Goal: Task Accomplishment & Management: Manage account settings

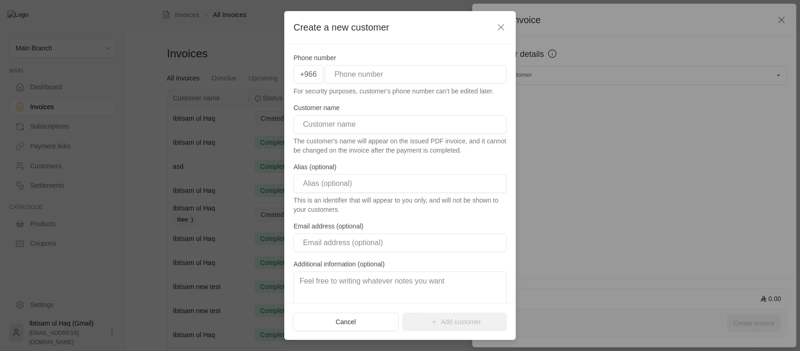
drag, startPoint x: 371, startPoint y: 322, endPoint x: 436, endPoint y: 316, distance: 65.4
click at [435, 315] on div "Cancel Add customer" at bounding box center [400, 322] width 214 height 19
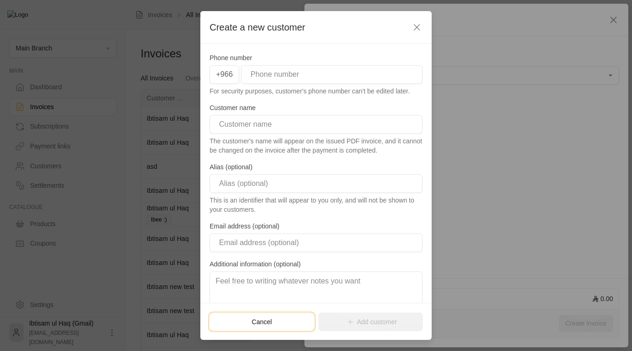
drag, startPoint x: 293, startPoint y: 320, endPoint x: 304, endPoint y: 309, distance: 15.4
click at [303, 309] on div "Cancel Add customer" at bounding box center [315, 321] width 231 height 37
click at [345, 306] on div "Cancel Add customer" at bounding box center [315, 321] width 231 height 37
click at [322, 71] on input "tel" at bounding box center [331, 74] width 181 height 19
type input "500000004"
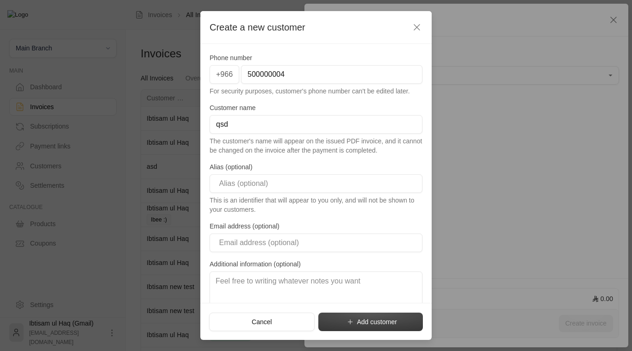
type input "qsd"
drag, startPoint x: 329, startPoint y: 322, endPoint x: 306, endPoint y: 304, distance: 29.3
click at [306, 304] on div "Cancel Add customer" at bounding box center [315, 321] width 231 height 37
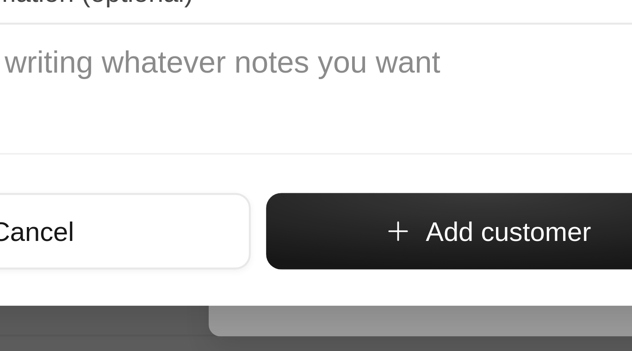
click at [333, 336] on div "Cancel Add customer" at bounding box center [315, 321] width 231 height 37
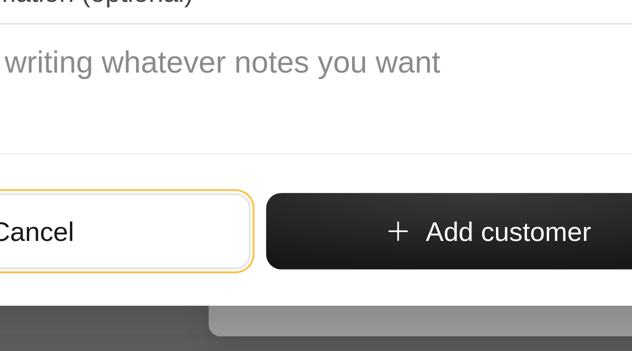
drag, startPoint x: 304, startPoint y: 327, endPoint x: 319, endPoint y: 308, distance: 24.6
click at [319, 307] on div "Cancel Add customer" at bounding box center [315, 321] width 231 height 37
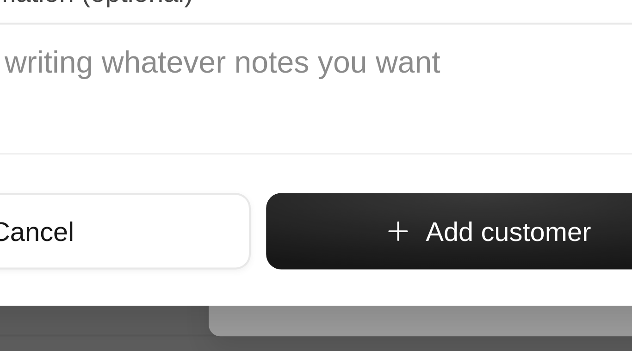
click at [319, 308] on div "Cancel Add customer" at bounding box center [315, 321] width 231 height 37
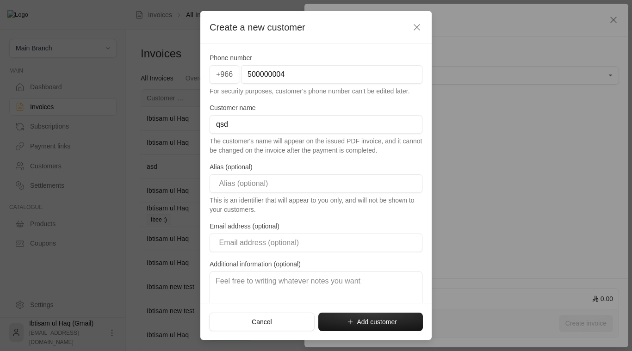
click at [418, 30] on icon "button" at bounding box center [416, 27] width 11 height 11
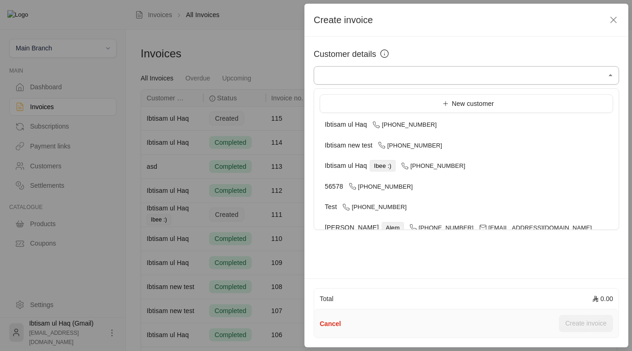
click at [530, 74] on input "Select customer" at bounding box center [466, 76] width 305 height 16
click at [446, 164] on span "[PHONE_NUMBER]" at bounding box center [433, 165] width 64 height 7
type input "**********"
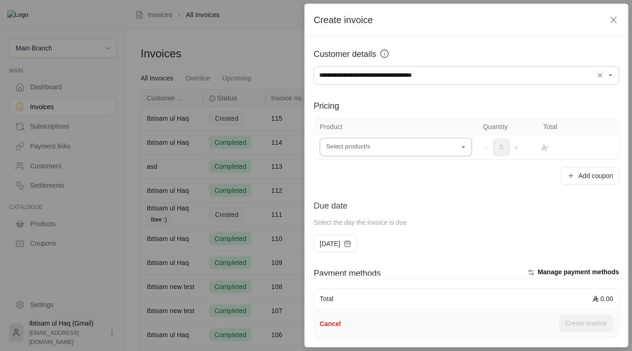
click at [434, 151] on input "Select customer" at bounding box center [396, 147] width 152 height 16
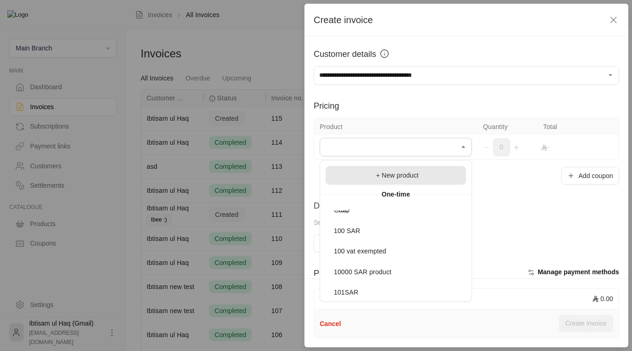
click at [419, 182] on li "+ New product" at bounding box center [396, 175] width 140 height 19
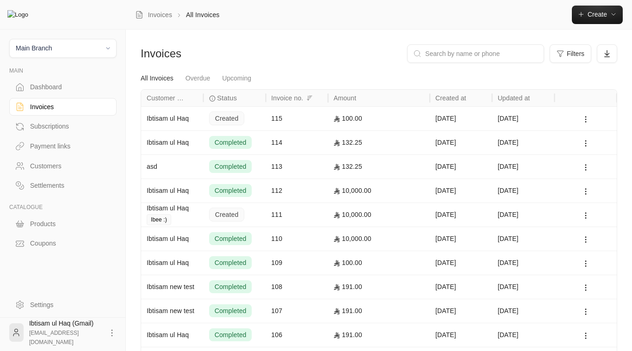
click at [93, 49] on span "Main Branch" at bounding box center [62, 48] width 95 height 11
click at [71, 68] on li "All branches" at bounding box center [62, 71] width 95 height 18
click at [604, 14] on span "Create" at bounding box center [597, 14] width 19 height 7
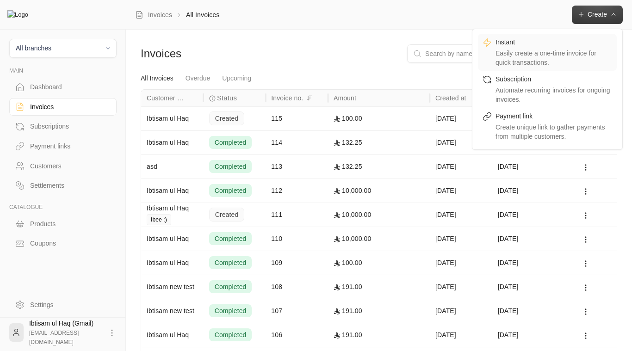
click at [567, 53] on div "Easily create a one-time invoice for quick transactions." at bounding box center [554, 58] width 117 height 19
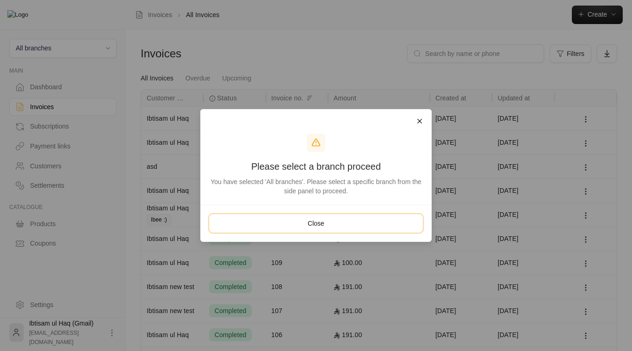
click at [385, 221] on button "Close" at bounding box center [316, 223] width 214 height 19
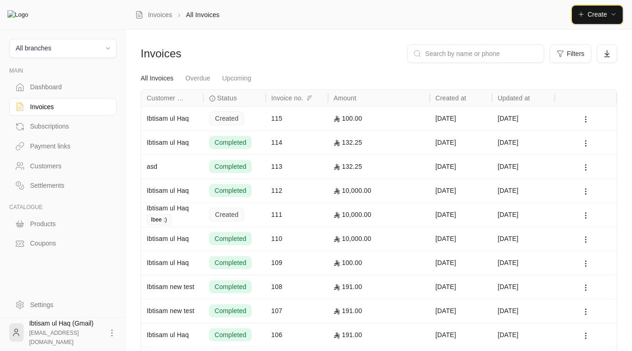
click at [598, 13] on span "Create" at bounding box center [597, 14] width 19 height 7
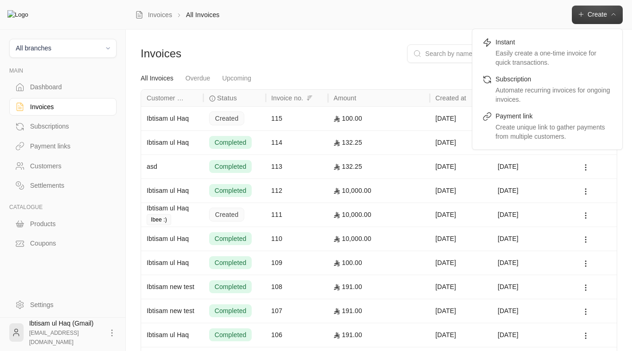
click at [66, 43] on span "All branches" at bounding box center [62, 48] width 95 height 11
click at [50, 91] on li "Main Branch" at bounding box center [62, 91] width 95 height 18
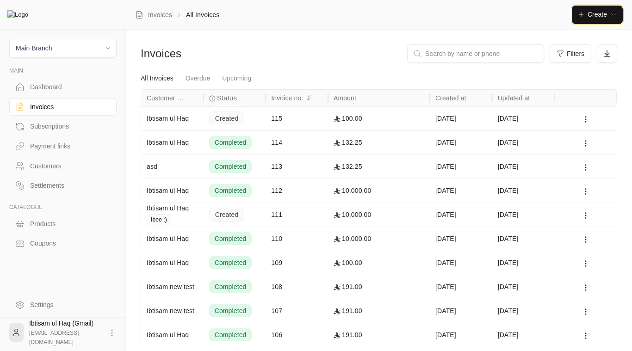
click at [620, 17] on button "Create" at bounding box center [597, 15] width 51 height 19
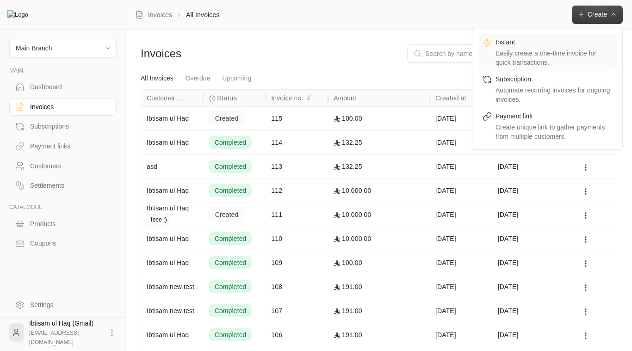
click at [557, 57] on div "Easily create a one-time invoice for quick transactions." at bounding box center [554, 58] width 117 height 19
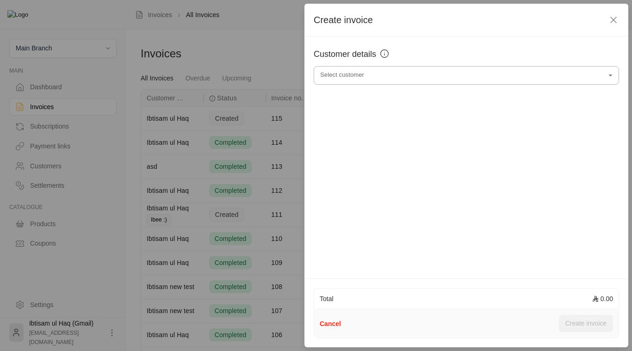
click at [489, 83] on input "Select customer" at bounding box center [466, 76] width 305 height 16
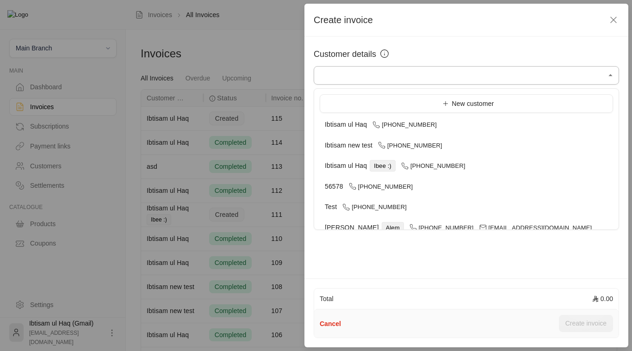
click at [501, 80] on input "Select customer" at bounding box center [466, 76] width 305 height 16
drag, startPoint x: 485, startPoint y: 105, endPoint x: 493, endPoint y: 70, distance: 36.0
click at [493, 70] on body "Main Branch MAIN Dashboard Invoices Subscriptions Payment links Customers Settl…" at bounding box center [316, 175] width 632 height 351
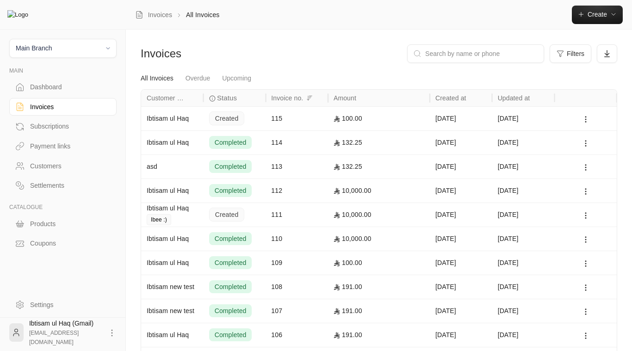
click at [48, 165] on div "Customers" at bounding box center [67, 165] width 75 height 9
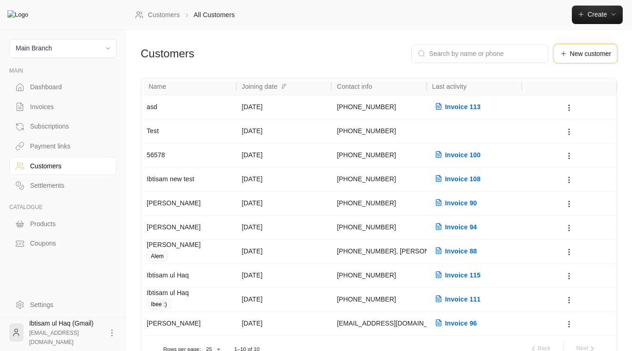
drag, startPoint x: 590, startPoint y: 56, endPoint x: 575, endPoint y: 91, distance: 37.3
click at [575, 91] on div "Customers New customer Name Joining date Contact info Last activity asd 28/09/2…" at bounding box center [379, 203] width 477 height 318
click at [577, 69] on div "Customers New customer" at bounding box center [379, 60] width 486 height 33
click at [38, 108] on div "Invoices" at bounding box center [67, 106] width 75 height 9
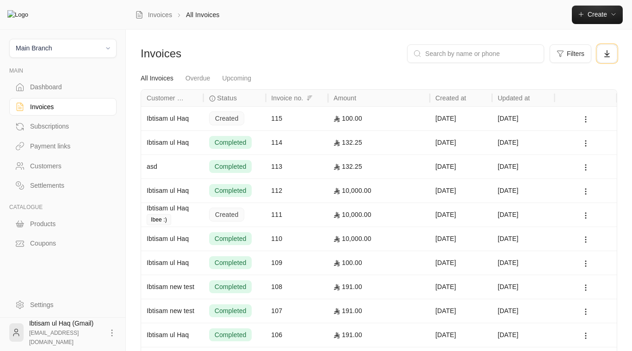
drag, startPoint x: 608, startPoint y: 52, endPoint x: 604, endPoint y: 78, distance: 26.7
click at [604, 78] on div "Invoices Filters All Invoices Overdue Upcoming Customer name Status Invoice no.…" at bounding box center [379, 208] width 477 height 329
drag, startPoint x: 569, startPoint y: 58, endPoint x: 567, endPoint y: 69, distance: 11.3
click at [567, 69] on div "Invoices Filters" at bounding box center [379, 57] width 486 height 26
click at [563, 35] on div "Invoices Filters All Invoices Overdue Upcoming Customer name Status Invoice no.…" at bounding box center [379, 209] width 506 height 359
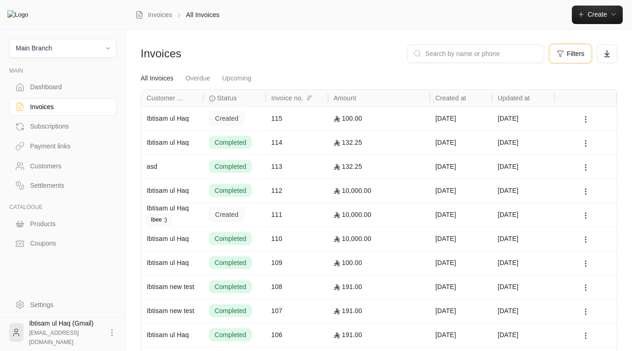
click at [569, 58] on button "Filters" at bounding box center [571, 53] width 42 height 19
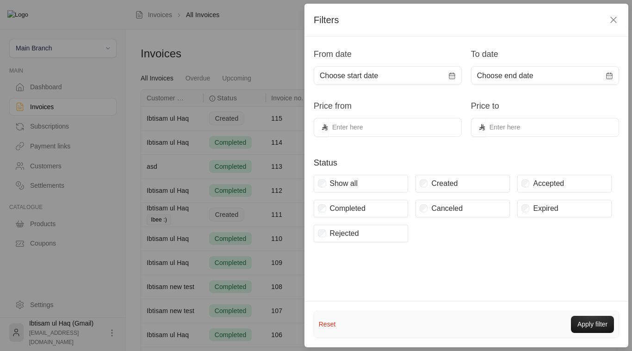
click at [458, 187] on div "Created" at bounding box center [462, 184] width 94 height 18
click at [390, 79] on span "Choose start date" at bounding box center [388, 75] width 136 height 11
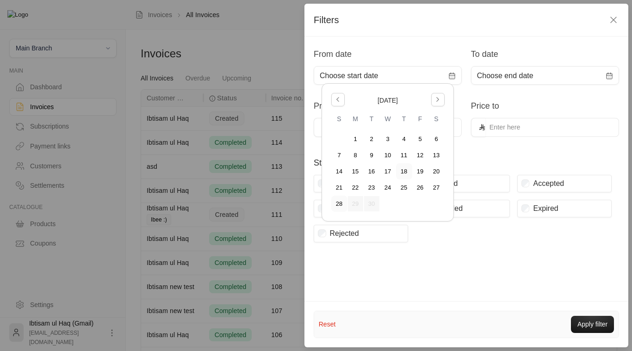
click at [397, 164] on button "18" at bounding box center [404, 171] width 15 height 15
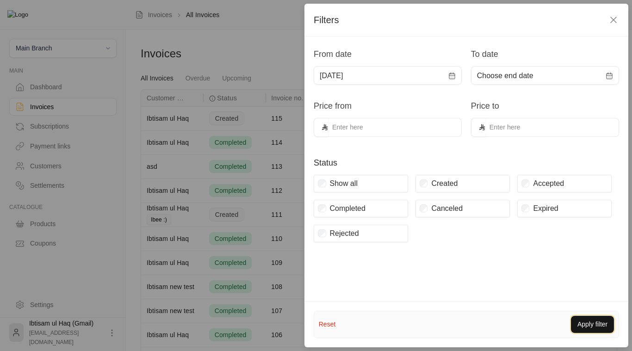
click at [588, 327] on button "Apply filter" at bounding box center [592, 324] width 43 height 17
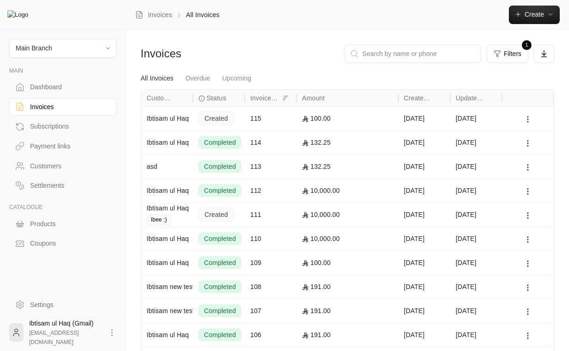
scroll to position [66, 0]
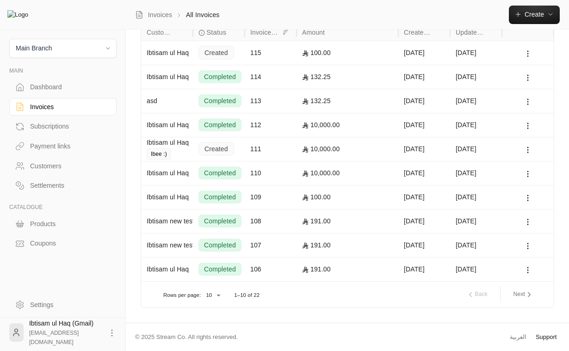
click at [542, 338] on div "Invoices All Invoices Create Instant Easily create a one-time invoice for quick…" at bounding box center [347, 142] width 443 height 417
click at [548, 341] on link "Support" at bounding box center [546, 337] width 27 height 17
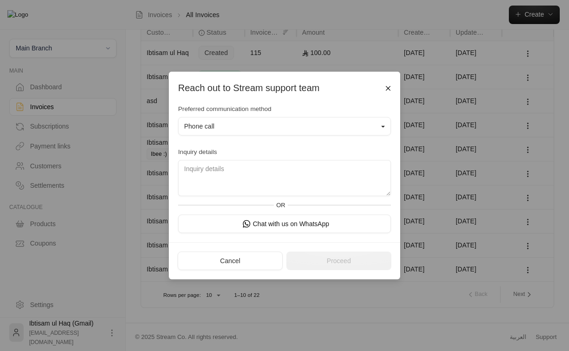
drag, startPoint x: 248, startPoint y: 264, endPoint x: 258, endPoint y: 242, distance: 24.2
click at [258, 242] on form "Reach out to Stream support team Preferred communication method Phone call Inqu…" at bounding box center [284, 175] width 231 height 207
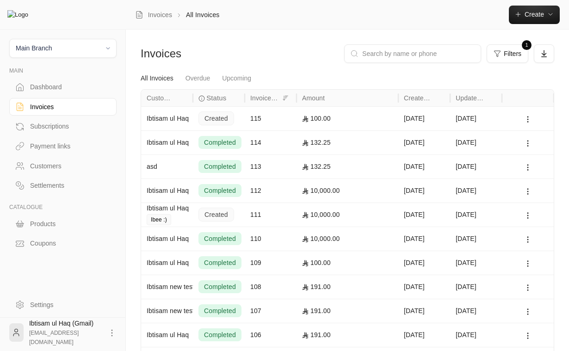
click at [46, 307] on div "Settings" at bounding box center [67, 304] width 75 height 9
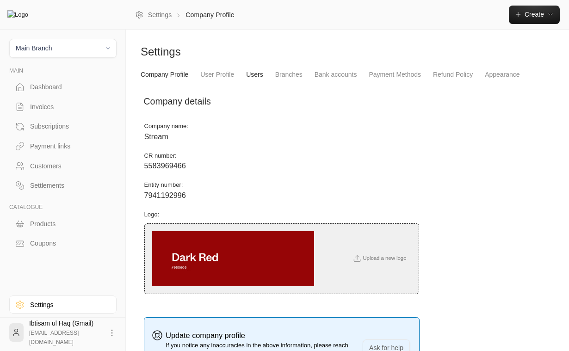
click at [256, 76] on link "Users" at bounding box center [254, 75] width 17 height 17
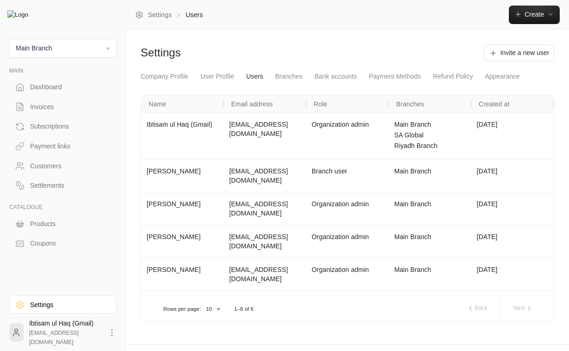
drag, startPoint x: 514, startPoint y: 51, endPoint x: 460, endPoint y: 54, distance: 54.2
click at [460, 54] on div "Invite a new user" at bounding box center [453, 52] width 202 height 17
drag, startPoint x: 522, startPoint y: 50, endPoint x: 445, endPoint y: 51, distance: 77.3
click at [444, 51] on div "Invite a new user" at bounding box center [453, 52] width 202 height 17
click at [56, 169] on div "Customers" at bounding box center [67, 165] width 75 height 9
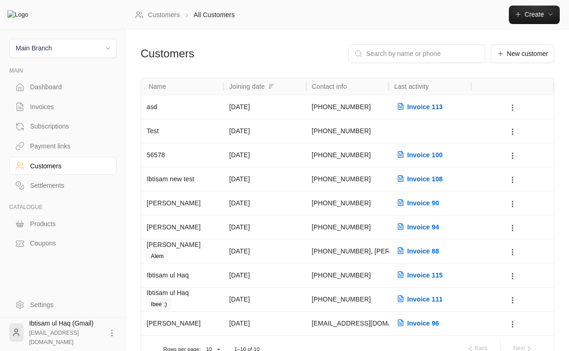
click at [512, 112] on icon at bounding box center [512, 108] width 8 height 8
click at [516, 274] on icon at bounding box center [512, 276] width 8 height 8
click at [520, 317] on li "Delete" at bounding box center [524, 317] width 27 height 17
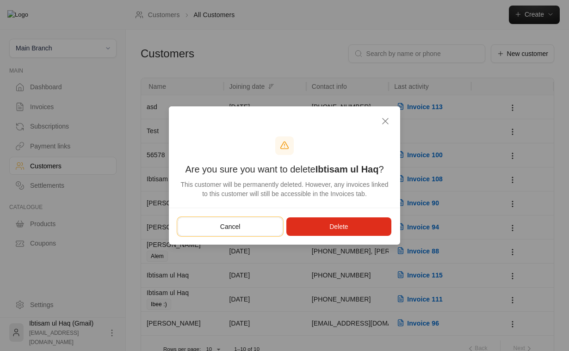
drag, startPoint x: 248, startPoint y: 225, endPoint x: 251, endPoint y: 193, distance: 32.0
click at [251, 193] on div "Are you sure you want to delete Ibtisam ul Haq ? This customer will be permanen…" at bounding box center [284, 175] width 231 height 138
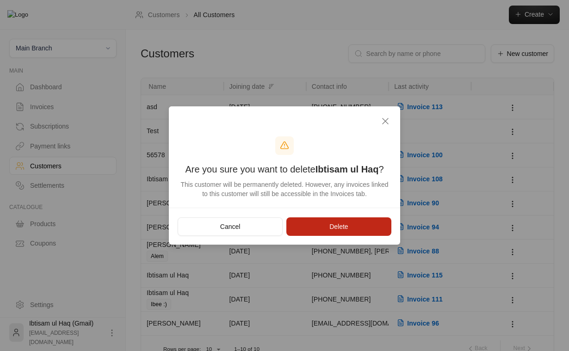
click at [329, 220] on button "Delete" at bounding box center [338, 226] width 105 height 19
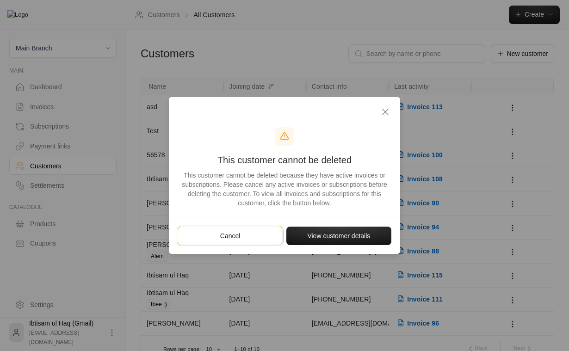
drag, startPoint x: 251, startPoint y: 236, endPoint x: 252, endPoint y: 213, distance: 23.2
click at [252, 213] on div "This customer cannot be deleted This customer cannot be deleted because they ha…" at bounding box center [284, 175] width 231 height 157
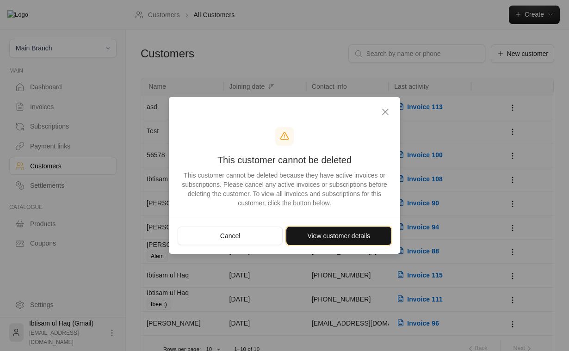
drag, startPoint x: 332, startPoint y: 233, endPoint x: 335, endPoint y: 221, distance: 12.7
click at [335, 221] on div "Cancel View customer details" at bounding box center [284, 235] width 231 height 37
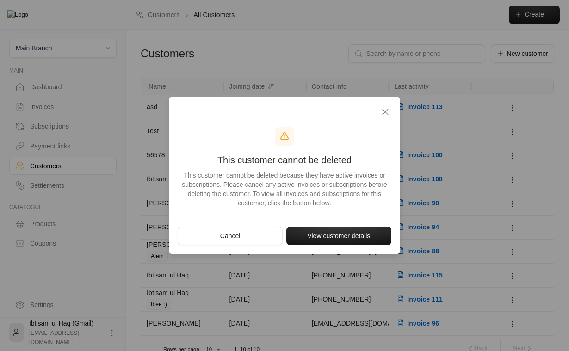
click at [386, 112] on icon "button" at bounding box center [386, 112] width 6 height 6
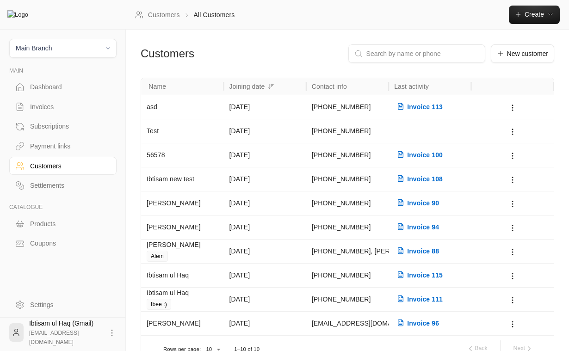
click at [46, 247] on div "Coupons" at bounding box center [67, 243] width 75 height 9
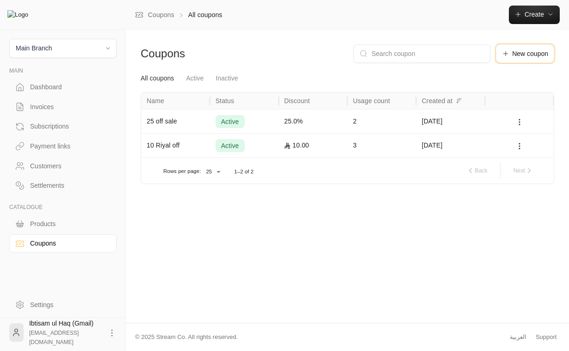
drag, startPoint x: 514, startPoint y: 57, endPoint x: 508, endPoint y: 80, distance: 23.0
click at [508, 80] on div "Coupons New coupon All coupons Active Inactive Name Status Discount Usage count…" at bounding box center [348, 114] width 414 height 140
click at [521, 53] on span "New coupon" at bounding box center [530, 53] width 36 height 6
click at [72, 48] on span "Main Branch" at bounding box center [62, 48] width 95 height 11
click at [548, 15] on div at bounding box center [284, 175] width 569 height 351
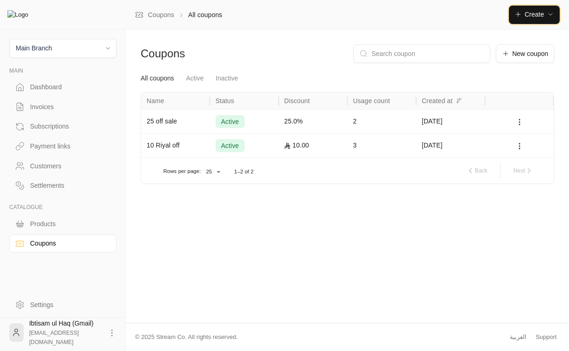
click at [547, 16] on icon "button" at bounding box center [550, 14] width 7 height 7
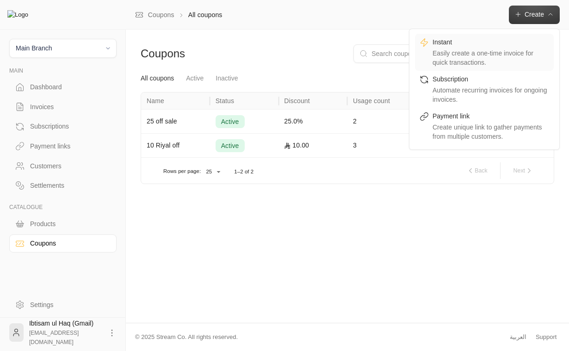
click at [494, 53] on div "Easily create a one-time invoice for quick transactions." at bounding box center [491, 58] width 117 height 19
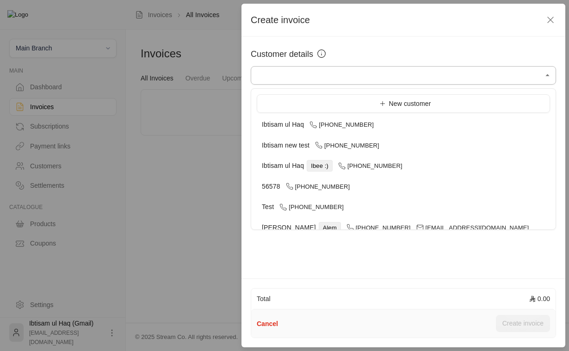
click at [418, 81] on input "Select customer" at bounding box center [403, 76] width 305 height 16
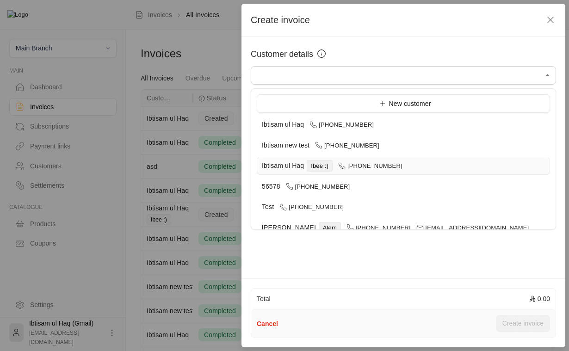
click at [377, 167] on span "[PHONE_NUMBER]" at bounding box center [370, 165] width 64 height 7
type input "**********"
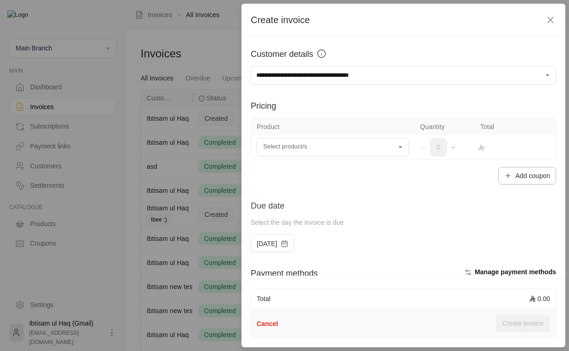
click at [525, 177] on button "Add coupon" at bounding box center [527, 176] width 58 height 18
drag, startPoint x: 525, startPoint y: 175, endPoint x: 519, endPoint y: 194, distance: 19.3
click at [519, 194] on div "**********" at bounding box center [404, 156] width 324 height 239
drag, startPoint x: 518, startPoint y: 176, endPoint x: 508, endPoint y: 193, distance: 19.9
click at [508, 193] on div "**********" at bounding box center [404, 156] width 324 height 239
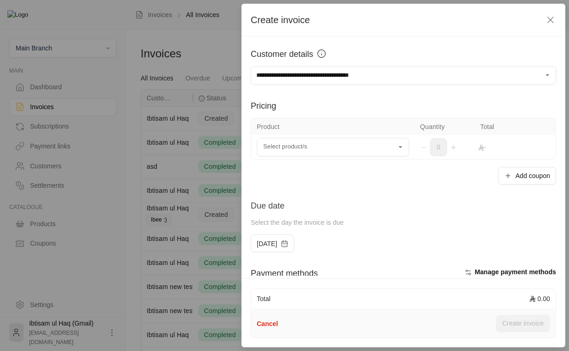
click at [465, 186] on div "**********" at bounding box center [404, 156] width 324 height 239
drag, startPoint x: 515, startPoint y: 182, endPoint x: 471, endPoint y: 197, distance: 46.5
click at [471, 197] on div "**********" at bounding box center [404, 156] width 324 height 239
click at [466, 187] on div "**********" at bounding box center [404, 156] width 324 height 239
click at [517, 179] on button "Add coupon" at bounding box center [527, 176] width 58 height 18
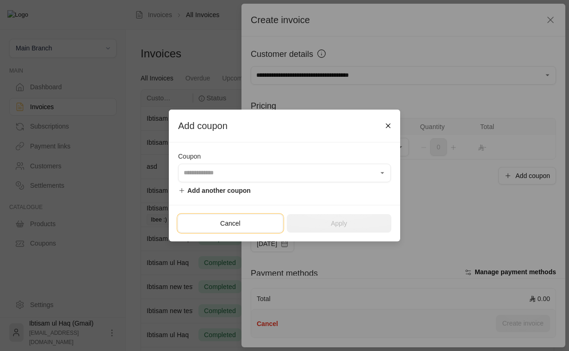
click at [232, 229] on button "Cancel" at bounding box center [230, 223] width 105 height 19
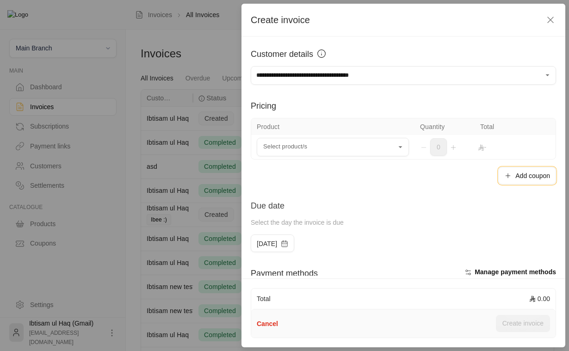
click at [514, 179] on button "Add coupon" at bounding box center [527, 176] width 58 height 18
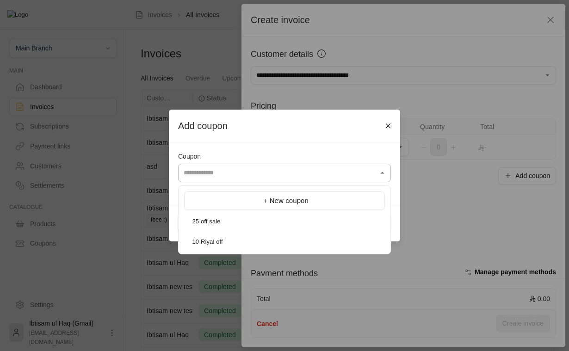
click at [331, 171] on input "Select customer" at bounding box center [284, 173] width 213 height 16
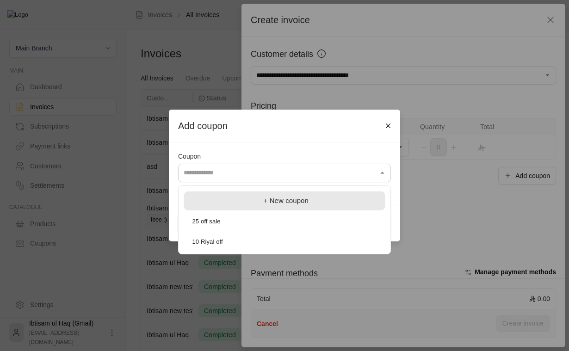
click at [297, 201] on span "+ New coupon" at bounding box center [286, 201] width 45 height 8
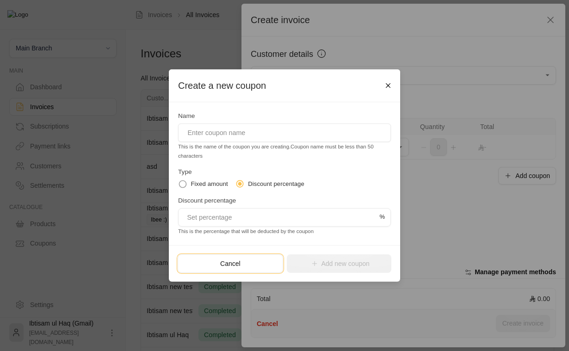
click at [249, 260] on button "Cancel" at bounding box center [230, 263] width 105 height 19
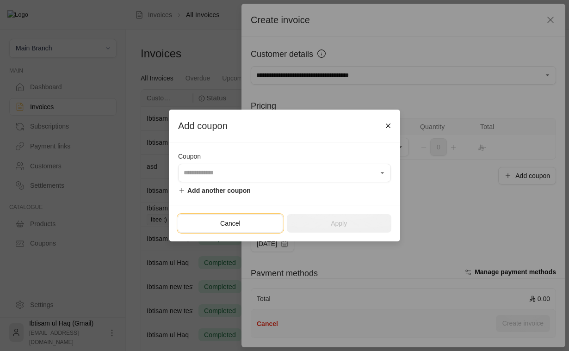
click at [263, 223] on button "Cancel" at bounding box center [230, 223] width 105 height 19
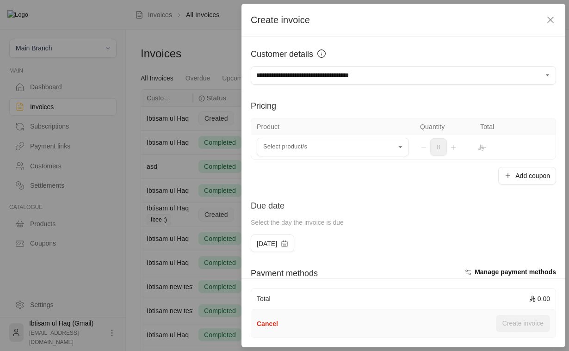
click at [458, 201] on div "Due date Select the day the invoice is due" at bounding box center [403, 216] width 315 height 35
click at [533, 183] on button "Add coupon" at bounding box center [527, 176] width 58 height 18
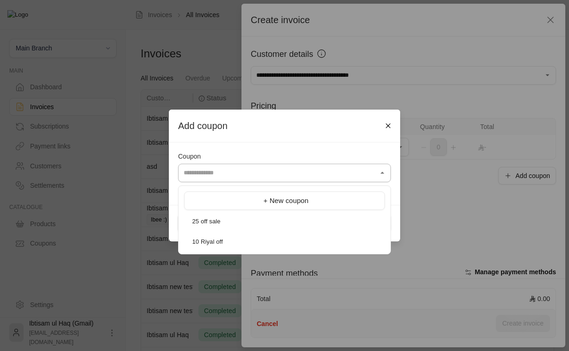
click at [329, 176] on input "Select customer" at bounding box center [284, 173] width 213 height 16
click at [307, 220] on div "25 off sale" at bounding box center [284, 221] width 191 height 9
type input "**********"
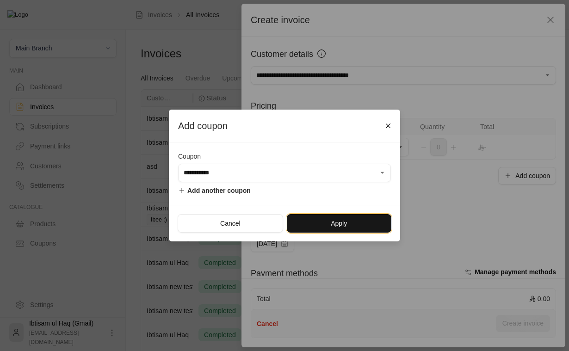
click at [345, 229] on button "Apply" at bounding box center [339, 223] width 105 height 19
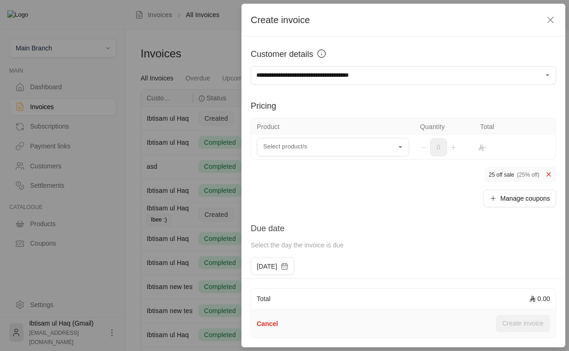
click at [547, 176] on icon at bounding box center [548, 174] width 7 height 7
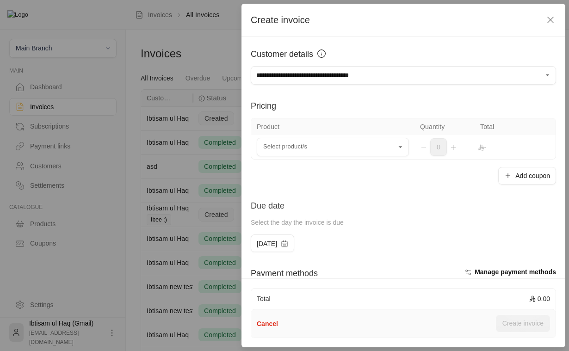
click at [356, 158] on td "Select product/s Select product/s" at bounding box center [332, 147] width 163 height 24
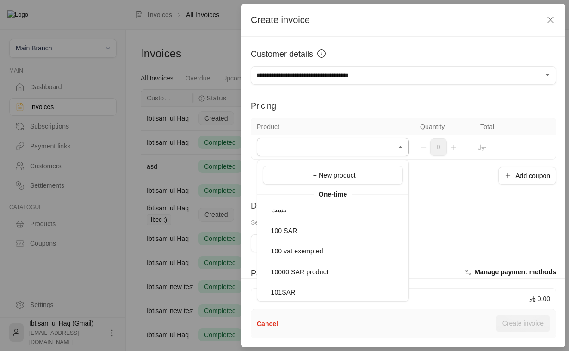
click at [358, 151] on input "Select customer" at bounding box center [333, 147] width 152 height 16
click at [526, 172] on button "Add coupon" at bounding box center [527, 176] width 58 height 18
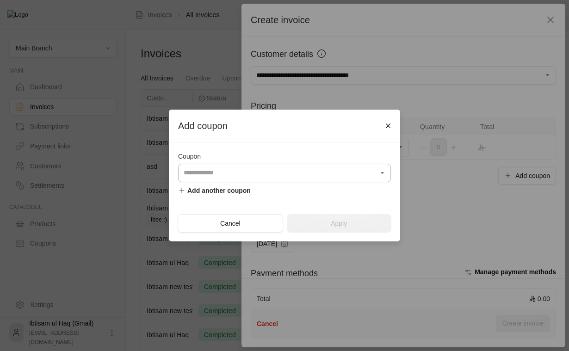
click at [336, 177] on input "Select customer" at bounding box center [284, 173] width 213 height 16
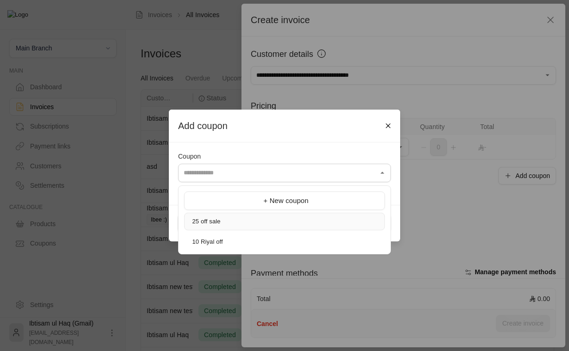
click at [309, 219] on div "25 off sale" at bounding box center [284, 221] width 191 height 9
type input "**********"
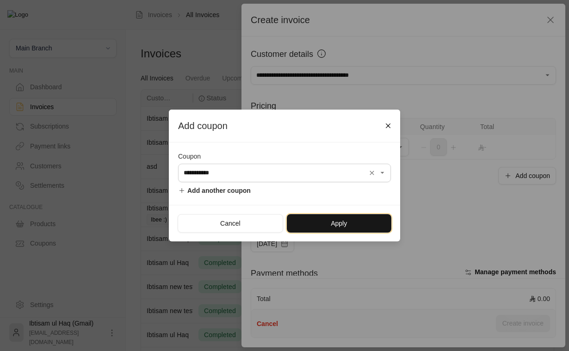
click at [341, 221] on button "Apply" at bounding box center [339, 223] width 105 height 19
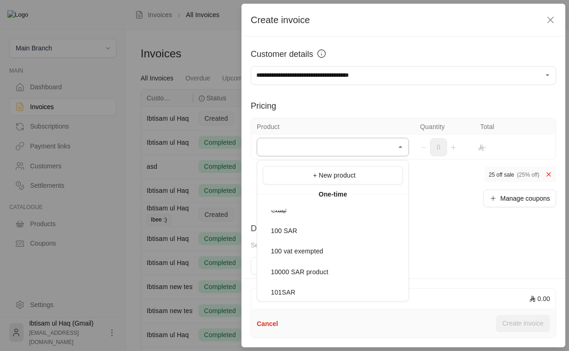
click at [370, 145] on input "Select customer" at bounding box center [333, 147] width 152 height 16
click at [329, 237] on li "100 SAR" at bounding box center [333, 231] width 140 height 18
type input "*******"
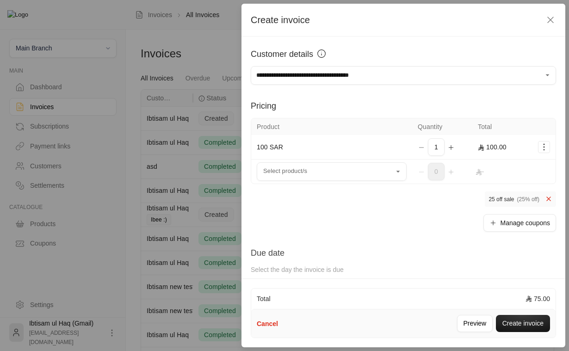
click at [435, 150] on span "1" at bounding box center [436, 147] width 17 height 18
drag, startPoint x: 438, startPoint y: 146, endPoint x: 458, endPoint y: 145, distance: 19.9
click at [458, 145] on div "1" at bounding box center [442, 147] width 49 height 18
click at [453, 148] on icon "Selected Products" at bounding box center [450, 147] width 7 height 7
click at [425, 147] on icon "Selected Products" at bounding box center [421, 147] width 7 height 7
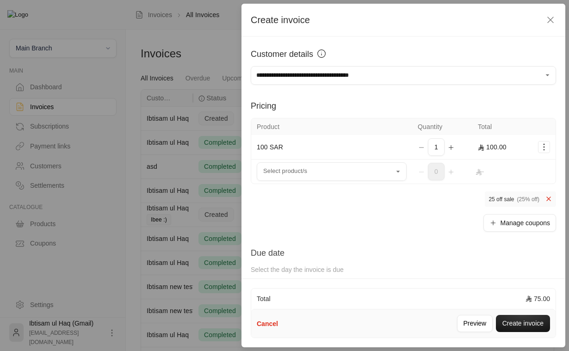
click at [442, 169] on span "0" at bounding box center [436, 172] width 17 height 18
click at [367, 169] on input "Select customer" at bounding box center [332, 172] width 150 height 16
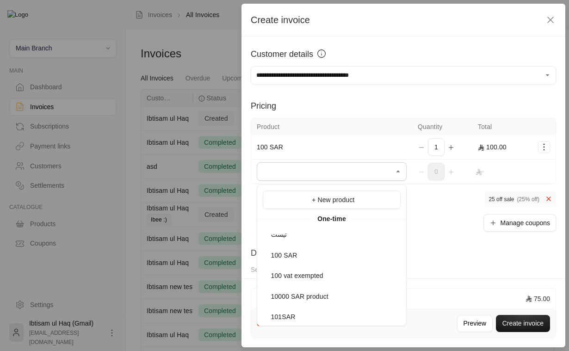
click at [426, 216] on div "Manage coupons" at bounding box center [403, 223] width 305 height 18
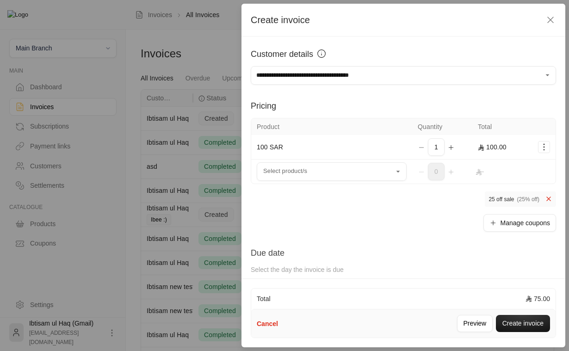
click at [555, 15] on icon "button" at bounding box center [550, 19] width 11 height 11
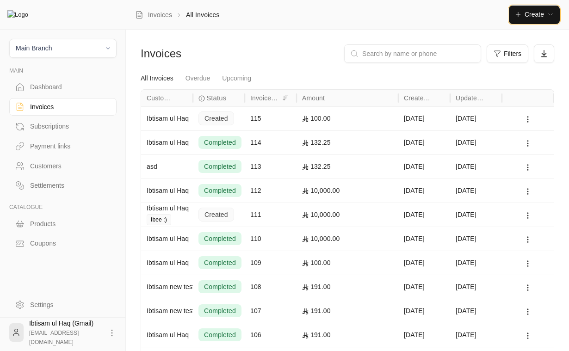
click at [541, 17] on span "Create" at bounding box center [534, 14] width 19 height 7
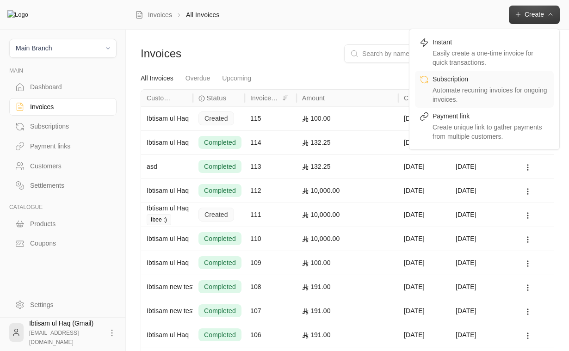
click at [501, 93] on div "Automate recurring invoices for ongoing invoices." at bounding box center [491, 95] width 117 height 19
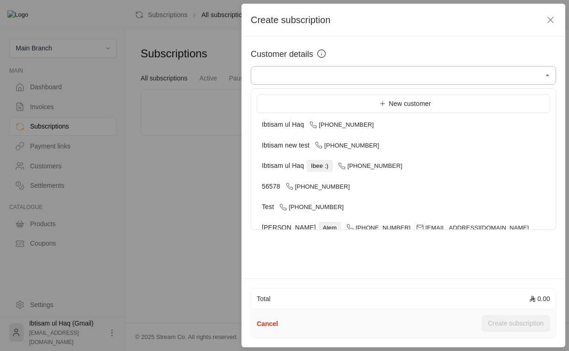
click at [405, 73] on input "Select customer" at bounding box center [403, 76] width 305 height 16
click at [342, 166] on icon at bounding box center [341, 165] width 7 height 7
type input "**********"
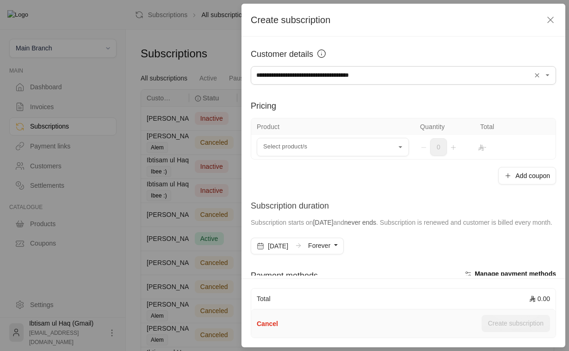
click at [330, 249] on span "Forever" at bounding box center [319, 245] width 22 height 7
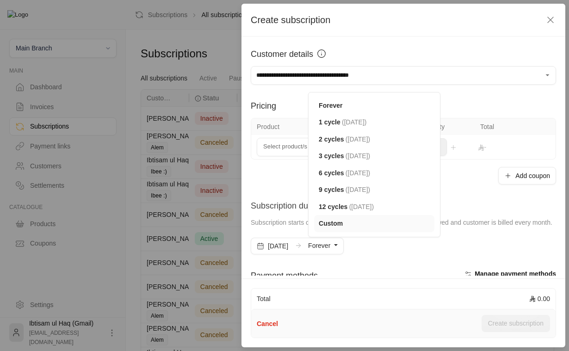
click at [343, 227] on span "Custom" at bounding box center [331, 223] width 24 height 7
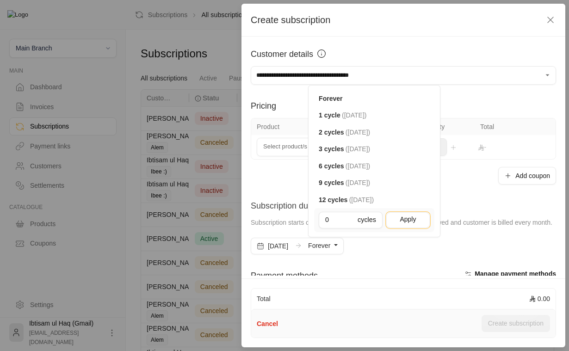
drag, startPoint x: 411, startPoint y: 231, endPoint x: 412, endPoint y: 237, distance: 6.6
click at [412, 228] on button "Apply" at bounding box center [407, 220] width 43 height 16
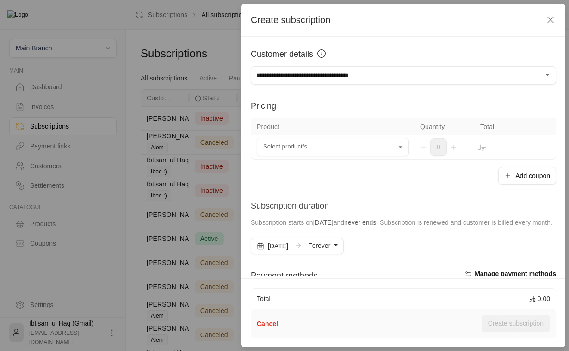
click at [338, 254] on button "Forever" at bounding box center [323, 246] width 30 height 16
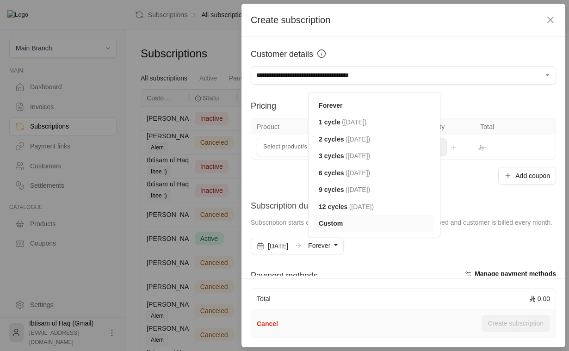
click at [343, 227] on span "Custom" at bounding box center [331, 223] width 24 height 7
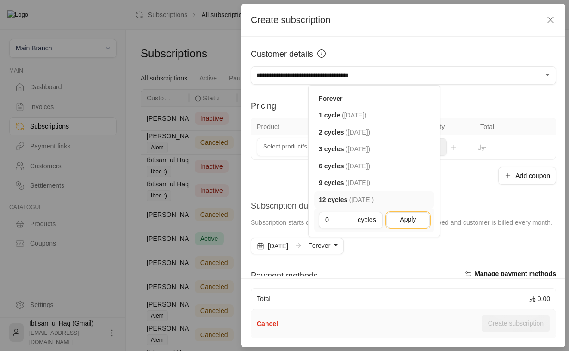
drag, startPoint x: 433, startPoint y: 232, endPoint x: 442, endPoint y: 201, distance: 31.8
click at [440, 201] on div "Forever 1 cycle ( 28/10/2025 ) 2 cycles ( 28/11/2025 ) 3 cycles ( 28/12/2025 ) …" at bounding box center [374, 161] width 132 height 152
click at [376, 225] on span "cycles" at bounding box center [367, 220] width 19 height 10
click at [358, 225] on input "0" at bounding box center [341, 220] width 32 height 10
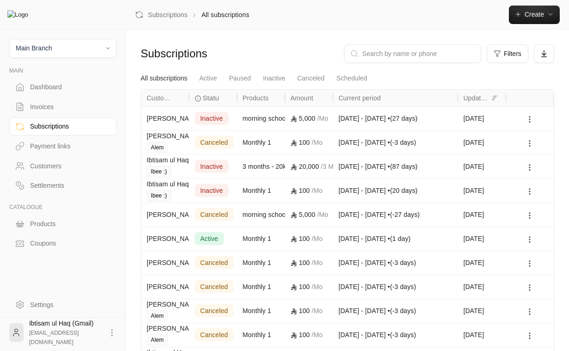
click at [50, 83] on div "Dashboard" at bounding box center [67, 86] width 75 height 9
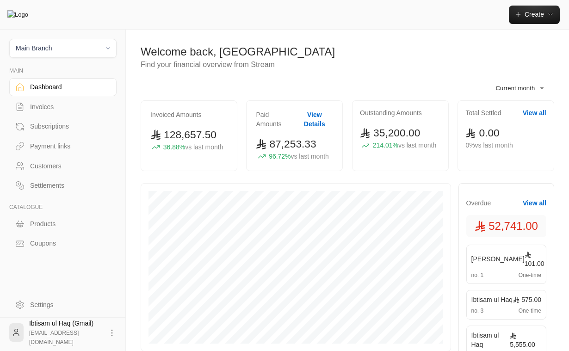
click at [318, 114] on button "View Details" at bounding box center [314, 119] width 37 height 19
click at [532, 114] on button "View all" at bounding box center [535, 112] width 24 height 9
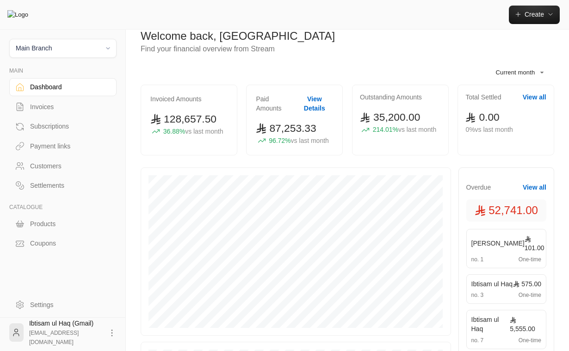
scroll to position [24, 0]
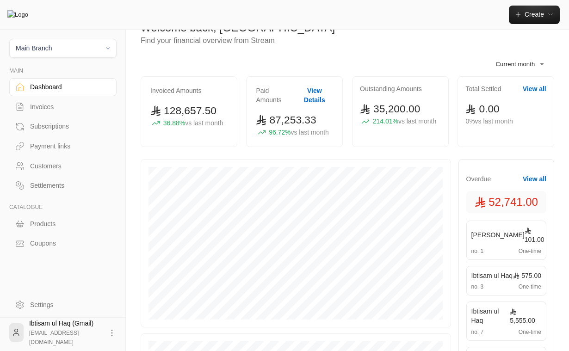
click at [319, 87] on button "View Details" at bounding box center [314, 95] width 37 height 19
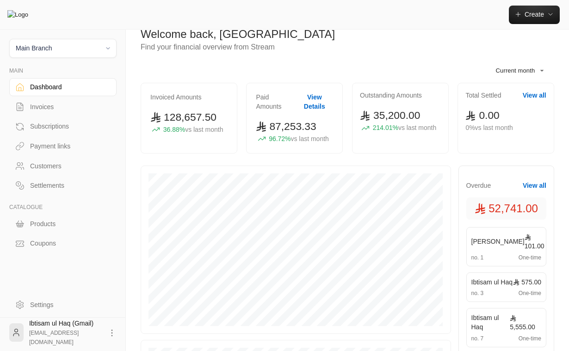
scroll to position [19, 0]
click at [326, 94] on button "View Details" at bounding box center [314, 101] width 37 height 19
click at [63, 124] on div "Subscriptions" at bounding box center [67, 126] width 75 height 9
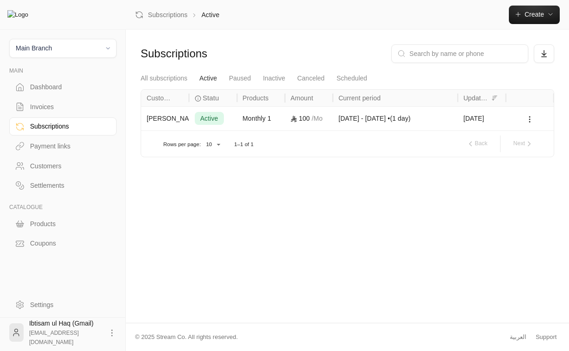
click at [302, 124] on div "100 / Mo" at bounding box center [309, 119] width 37 height 24
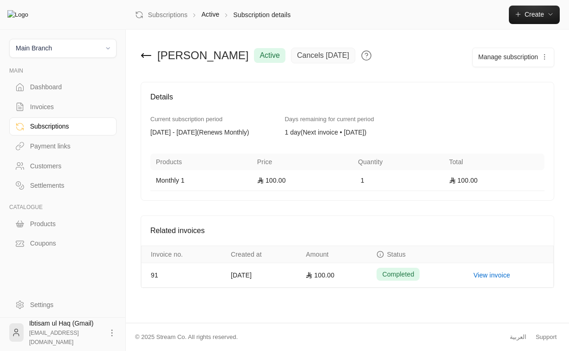
click at [532, 57] on span "Manage subscription" at bounding box center [508, 56] width 60 height 7
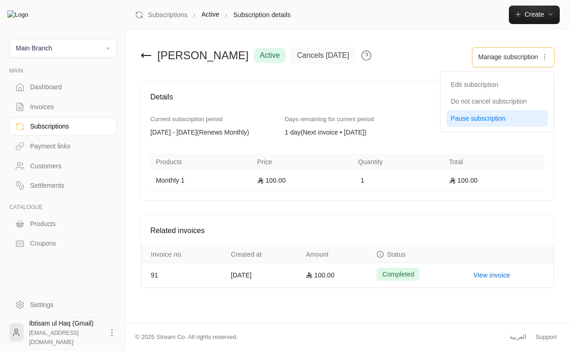
click at [496, 117] on span "Pause subscription" at bounding box center [478, 118] width 55 height 7
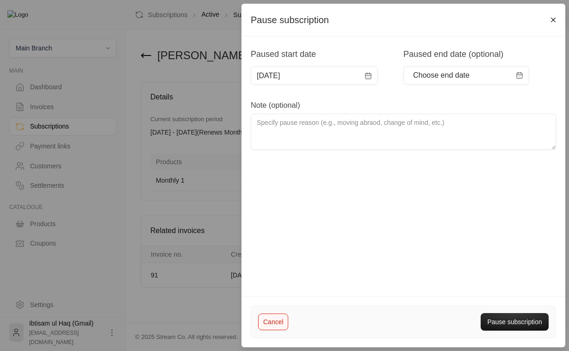
drag, startPoint x: 278, startPoint y: 316, endPoint x: 347, endPoint y: 220, distance: 118.6
click at [347, 220] on form "Pause subscription Paused start date 28/09/2025 Paused end date (optional) Choo…" at bounding box center [404, 153] width 324 height 298
drag, startPoint x: 504, startPoint y: 321, endPoint x: 515, endPoint y: 254, distance: 68.1
click at [515, 254] on form "Pause subscription Paused start date 28/09/2025 Paused end date (optional) Choo…" at bounding box center [404, 153] width 324 height 298
click at [515, 253] on div "Paused start date 28/09/2025 Paused end date (optional) Choose end date Note (o…" at bounding box center [404, 169] width 324 height 265
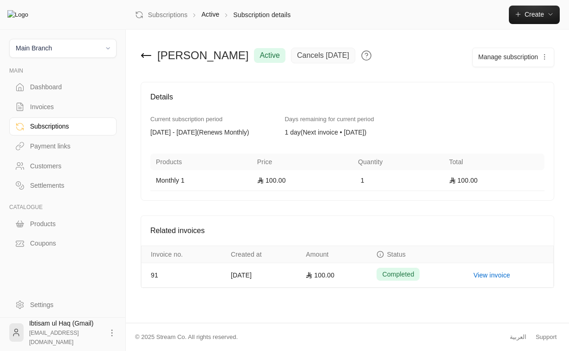
click at [523, 60] on span "Manage subscription" at bounding box center [508, 56] width 60 height 7
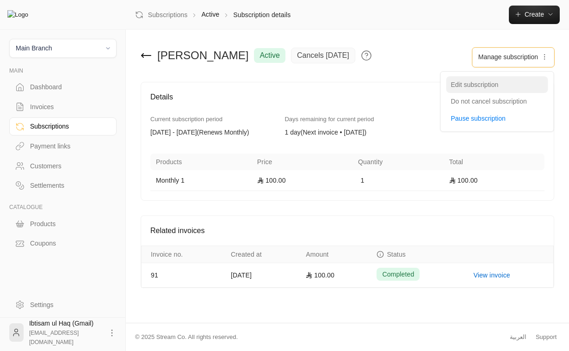
click at [505, 87] on div "Edit subscription" at bounding box center [497, 85] width 93 height 10
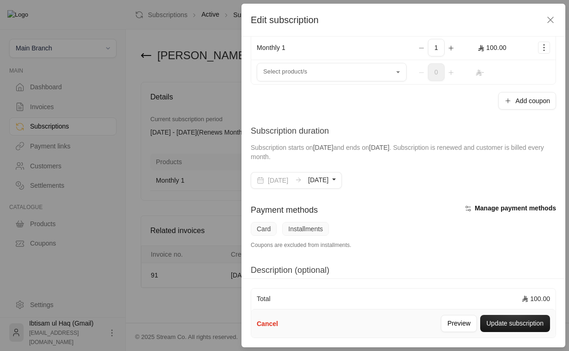
scroll to position [159, 0]
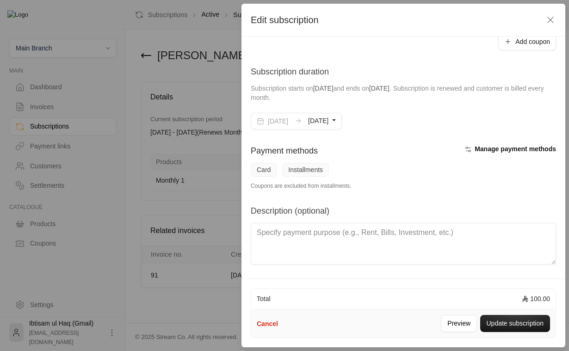
drag, startPoint x: 454, startPoint y: 327, endPoint x: 404, endPoint y: 320, distance: 50.5
click at [404, 320] on div "Cancel Preview Update subscription" at bounding box center [403, 324] width 304 height 28
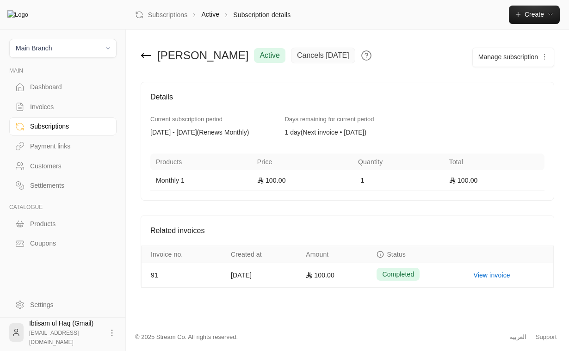
click at [533, 64] on button "Manage subscription" at bounding box center [513, 57] width 81 height 19
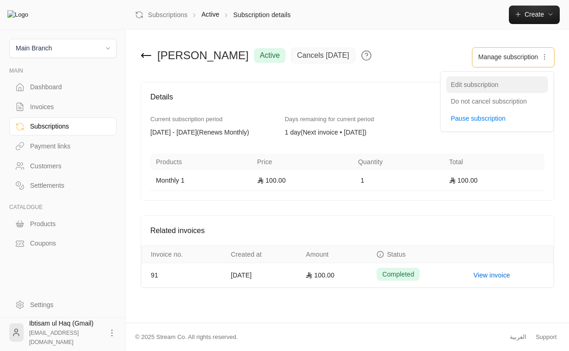
click at [520, 89] on div "Edit subscription" at bounding box center [497, 85] width 93 height 10
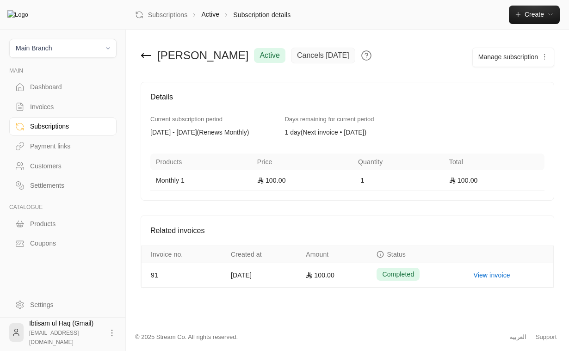
click at [50, 133] on link "Subscriptions" at bounding box center [62, 127] width 107 height 18
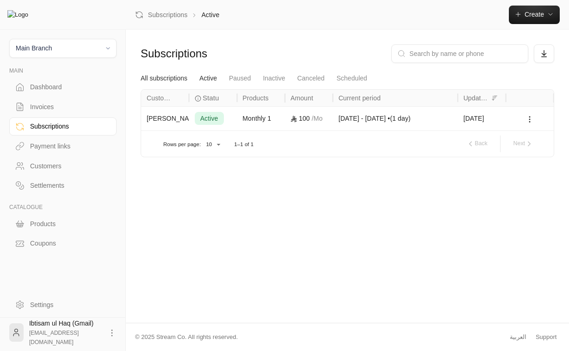
click at [159, 85] on link "All subscriptions" at bounding box center [164, 78] width 47 height 17
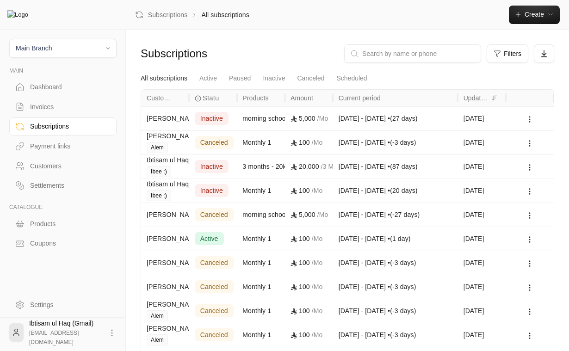
click at [532, 118] on icon at bounding box center [530, 119] width 8 height 8
click at [538, 143] on link "View" at bounding box center [542, 144] width 28 height 17
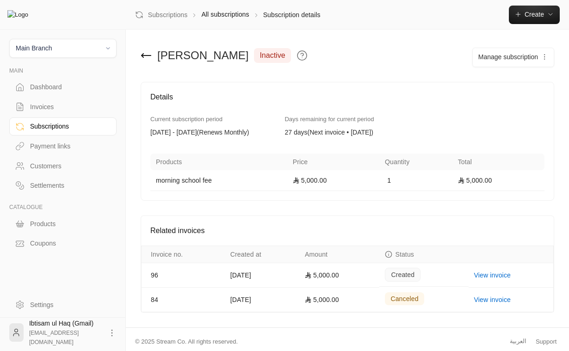
click at [521, 52] on button "Manage subscription" at bounding box center [513, 57] width 81 height 19
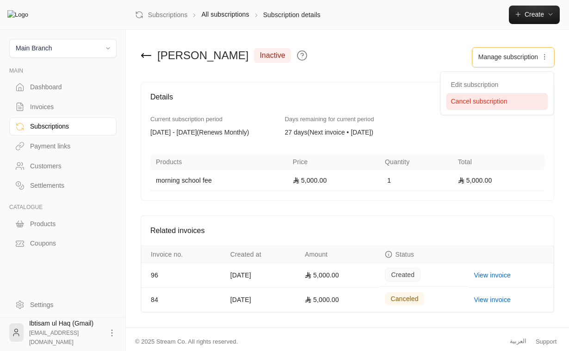
click at [505, 102] on span "Cancel subscription" at bounding box center [479, 101] width 56 height 7
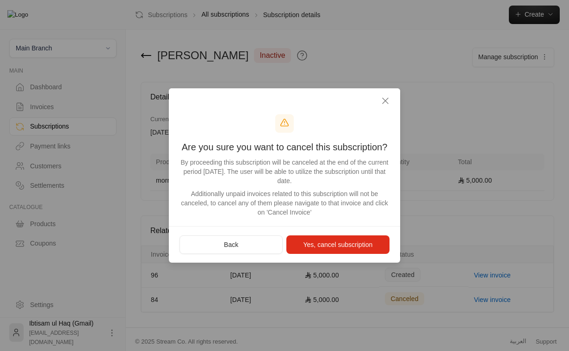
drag, startPoint x: 254, startPoint y: 242, endPoint x: 254, endPoint y: 215, distance: 27.3
click at [254, 215] on div "Are you sure you want to cancel this subscription? By proceeding this subscript…" at bounding box center [284, 175] width 231 height 175
click at [269, 216] on div "Additionally unpaid invoices related to this subscription will not be canceled,…" at bounding box center [284, 203] width 213 height 28
drag, startPoint x: 260, startPoint y: 247, endPoint x: 266, endPoint y: 212, distance: 35.1
click at [266, 212] on div "Are you sure you want to cancel this subscription? By proceeding this subscript…" at bounding box center [284, 175] width 231 height 175
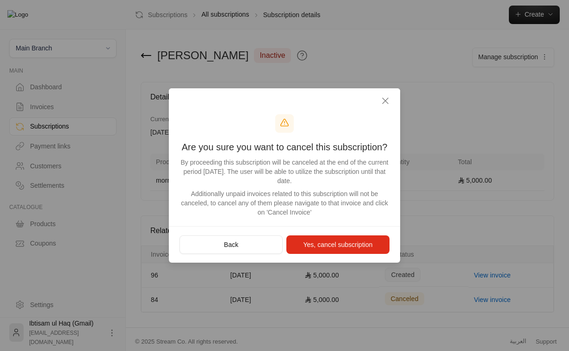
click at [266, 212] on div "Additionally unpaid invoices related to this subscription will not be canceled,…" at bounding box center [284, 203] width 213 height 28
click at [384, 99] on icon "button" at bounding box center [385, 100] width 11 height 11
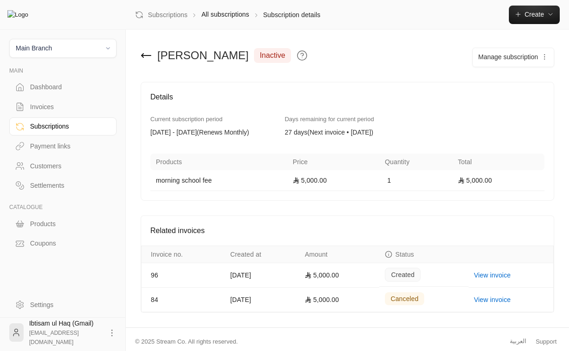
click at [532, 52] on button "Manage subscription" at bounding box center [513, 57] width 81 height 19
click at [56, 128] on div "Subscriptions" at bounding box center [67, 126] width 75 height 9
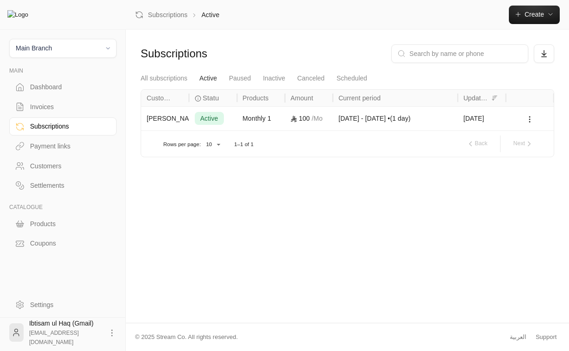
click at [216, 120] on span "active" at bounding box center [209, 118] width 18 height 9
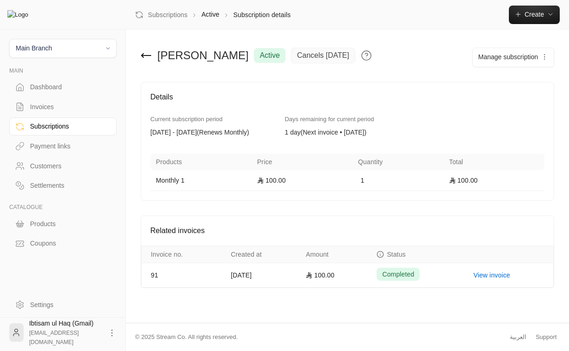
click at [509, 62] on button "Manage subscription" at bounding box center [513, 57] width 81 height 19
click at [429, 72] on div "Waleed Hassan active cancels 30 sep Manage subscription Edit subscription Do no…" at bounding box center [347, 62] width 423 height 37
click at [37, 127] on div "Subscriptions" at bounding box center [67, 126] width 75 height 9
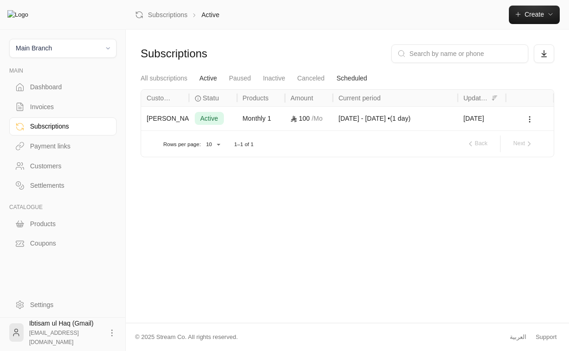
click at [348, 80] on link "Scheduled" at bounding box center [352, 78] width 31 height 17
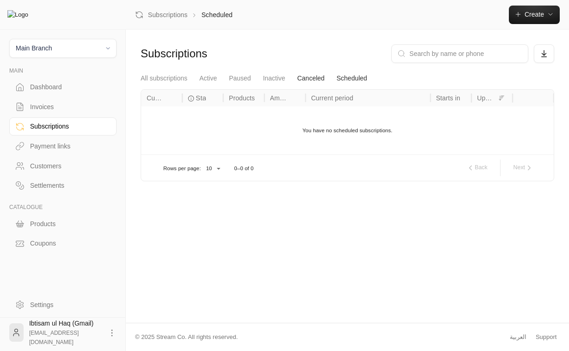
click at [308, 74] on link "Canceled" at bounding box center [311, 78] width 27 height 17
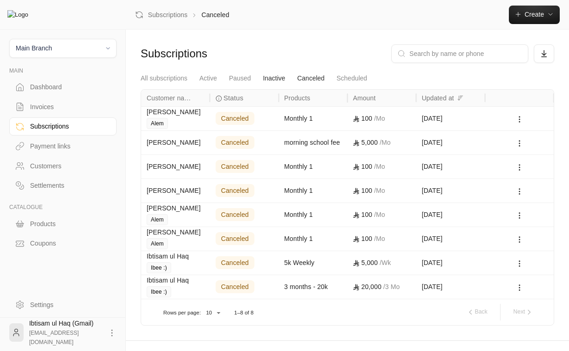
click at [272, 77] on link "Inactive" at bounding box center [274, 78] width 22 height 17
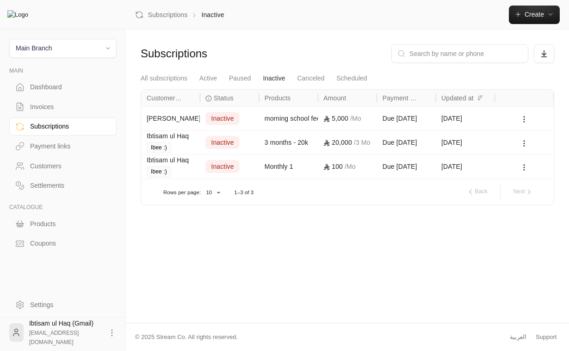
click at [507, 118] on div at bounding box center [525, 119] width 48 height 24
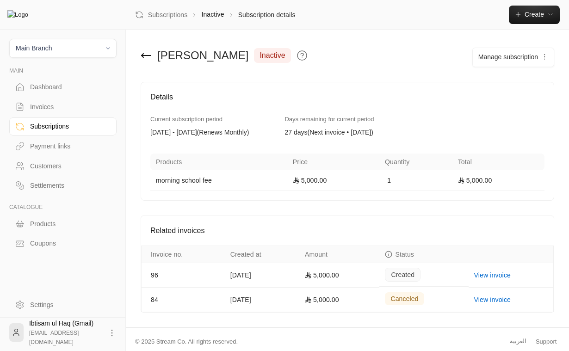
scroll to position [13, 0]
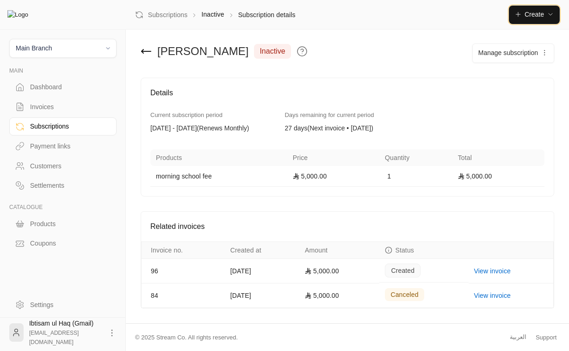
click at [530, 21] on button "Create" at bounding box center [534, 15] width 51 height 19
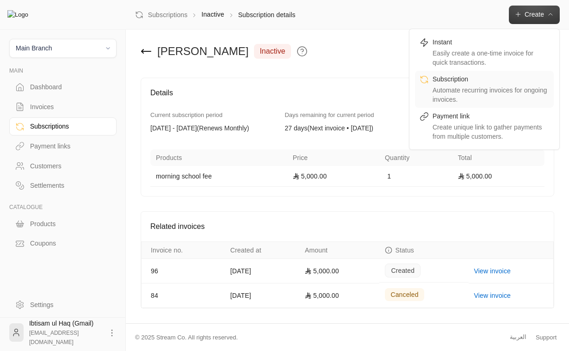
click at [478, 93] on div "Automate recurring invoices for ongoing invoices." at bounding box center [491, 95] width 117 height 19
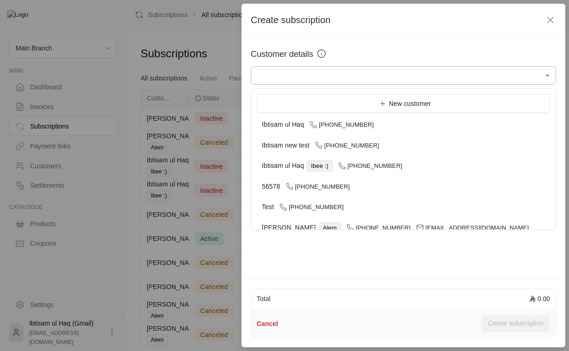
click at [433, 75] on input "Select customer" at bounding box center [403, 76] width 305 height 16
click at [353, 161] on div "[PERSON_NAME] ul Haq Ibee :) [PHONE_NUMBER]" at bounding box center [403, 166] width 283 height 10
type input "**********"
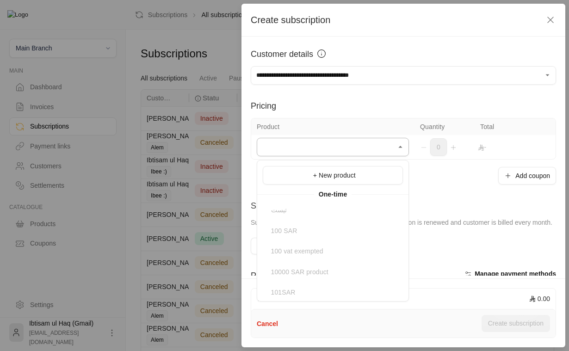
click at [369, 147] on input "Select customer" at bounding box center [333, 147] width 152 height 16
drag, startPoint x: 342, startPoint y: 180, endPoint x: 347, endPoint y: 196, distance: 16.4
click at [347, 196] on ul "+ New product One-time تیست 100 SAR 100 vat exempted 10000 SAR product 101SAR 1…" at bounding box center [332, 231] width 151 height 141
click at [352, 180] on div "+ New product" at bounding box center [333, 176] width 130 height 10
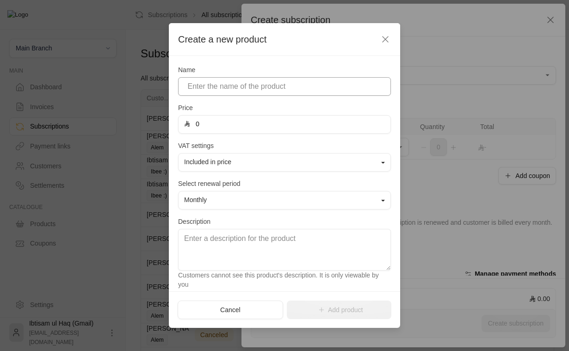
click at [302, 93] on input at bounding box center [284, 86] width 213 height 19
type input "asd"
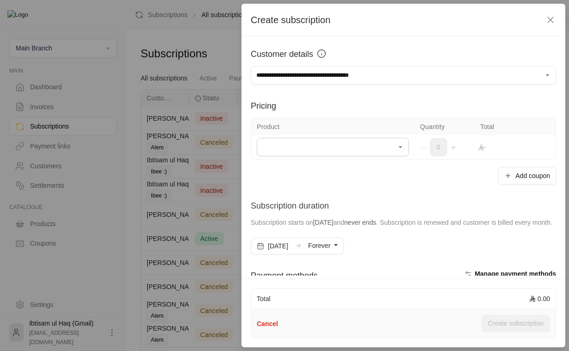
click at [334, 159] on td "Select product/s Select product/s" at bounding box center [332, 147] width 163 height 24
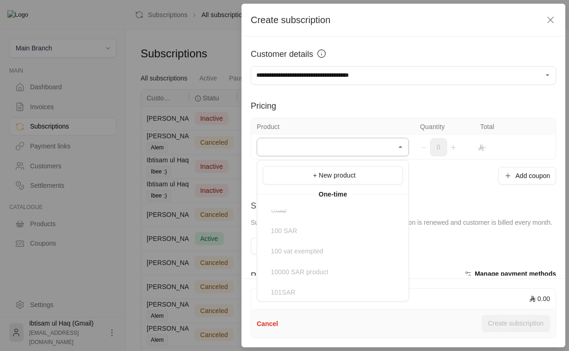
click at [334, 149] on input "Select customer" at bounding box center [333, 147] width 152 height 16
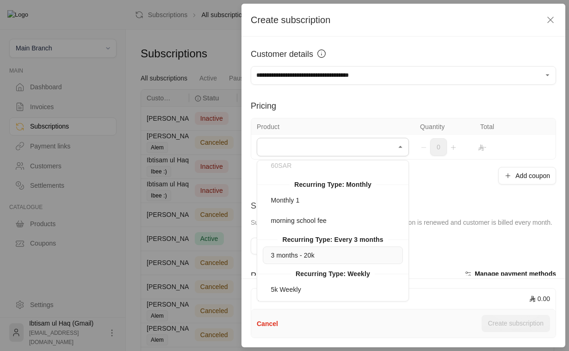
click at [308, 248] on li "3 months - 20k" at bounding box center [333, 256] width 140 height 18
type input "**********"
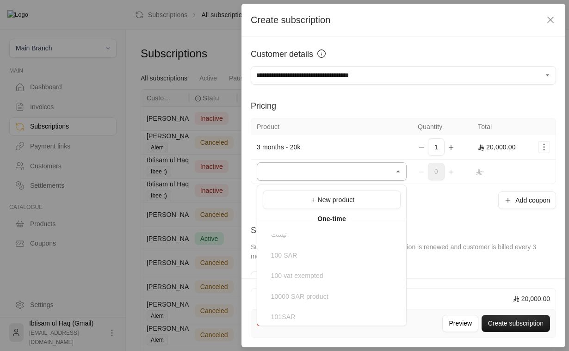
click at [325, 174] on input "Select customer" at bounding box center [332, 172] width 150 height 16
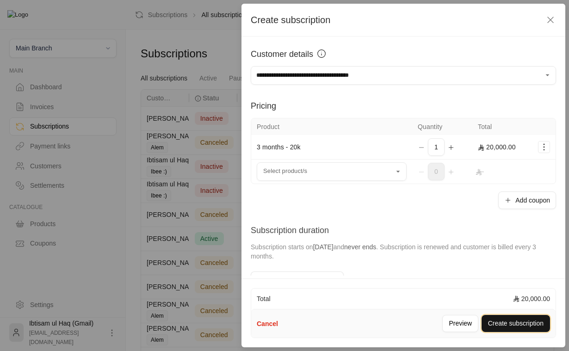
click at [497, 317] on button "Create subscription" at bounding box center [516, 323] width 68 height 17
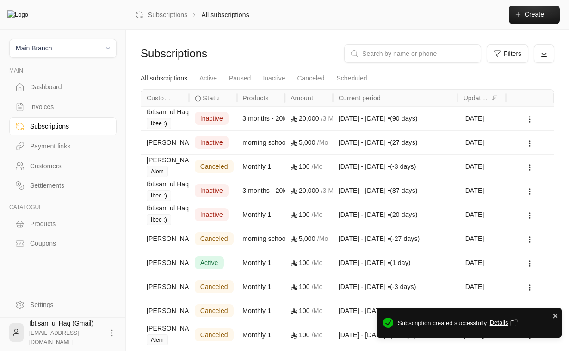
click at [377, 112] on div "28/09/2025 - 28/12/2025 • ( 90 days )" at bounding box center [396, 119] width 114 height 24
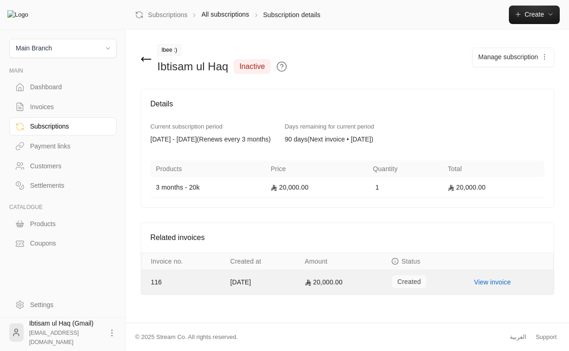
click at [496, 286] on link "View invoice" at bounding box center [492, 282] width 37 height 7
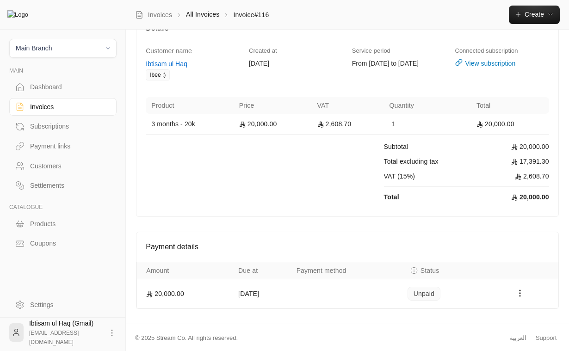
scroll to position [69, 0]
click at [521, 294] on icon "Payments" at bounding box center [519, 292] width 9 height 9
click at [526, 316] on li "Mark as paid" at bounding box center [536, 317] width 44 height 17
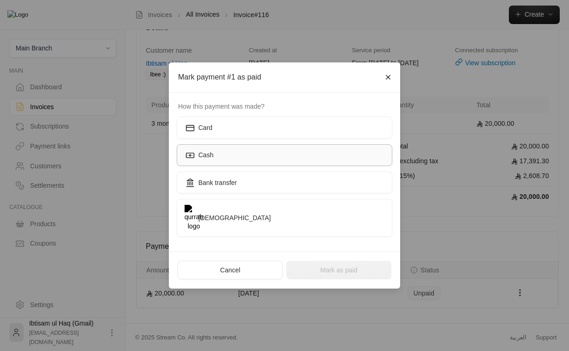
click at [277, 163] on label "Cash" at bounding box center [285, 155] width 216 height 22
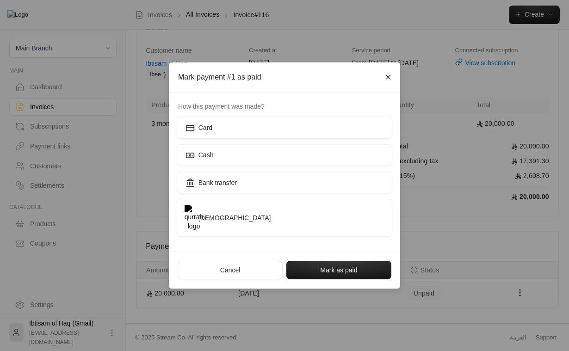
click at [338, 252] on div "Cancel Mark as paid" at bounding box center [284, 270] width 231 height 37
click at [338, 261] on button "Mark as paid" at bounding box center [338, 270] width 105 height 19
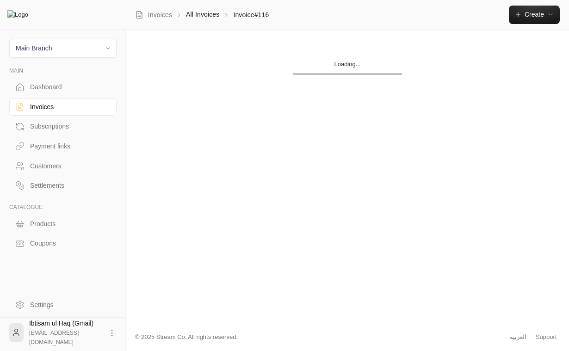
scroll to position [0, 0]
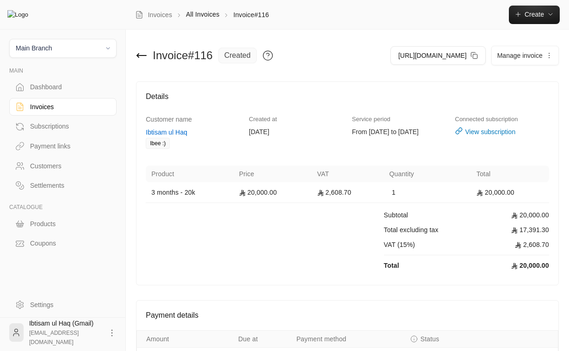
click at [31, 109] on div "Invoices" at bounding box center [67, 106] width 75 height 9
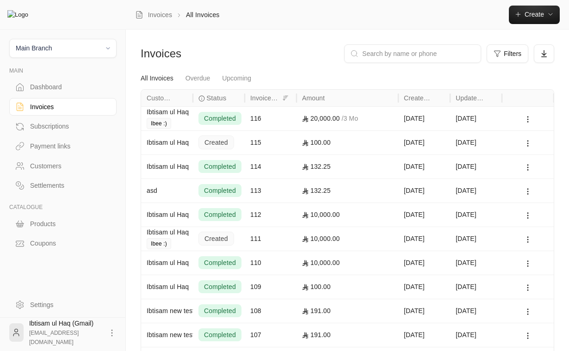
click at [56, 134] on link "Subscriptions" at bounding box center [62, 127] width 107 height 18
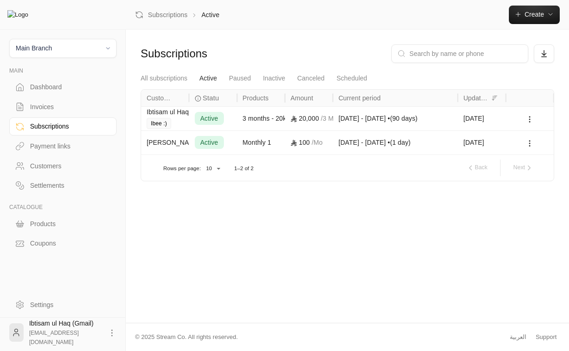
click at [317, 124] on div "20,000 / 3 Mo" at bounding box center [309, 119] width 37 height 24
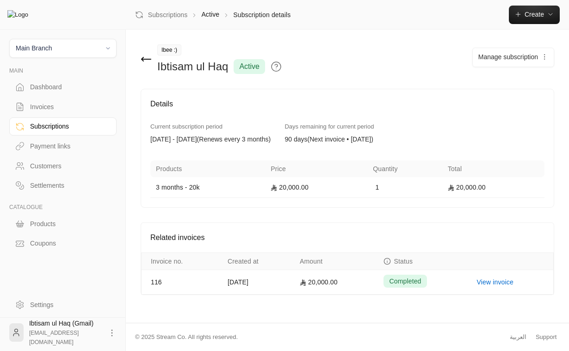
click at [516, 59] on span "Manage subscription" at bounding box center [508, 56] width 60 height 7
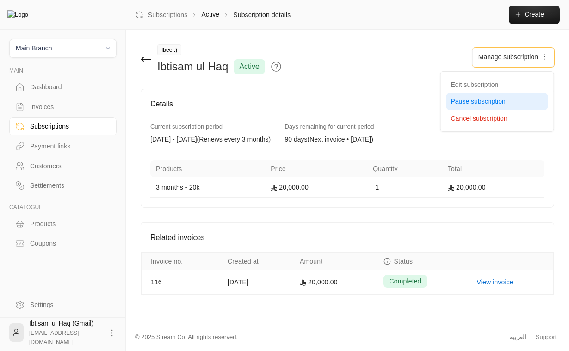
click at [498, 100] on span "Pause subscription" at bounding box center [478, 101] width 55 height 7
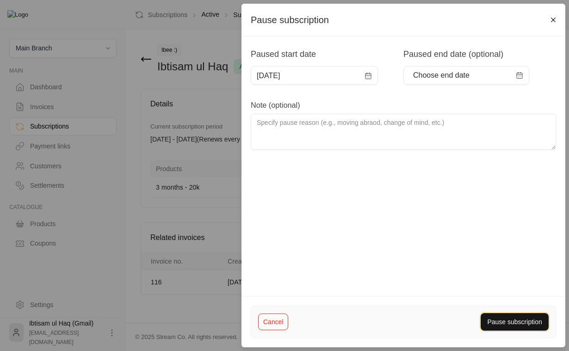
click at [513, 321] on button "Pause subscription" at bounding box center [515, 321] width 68 height 17
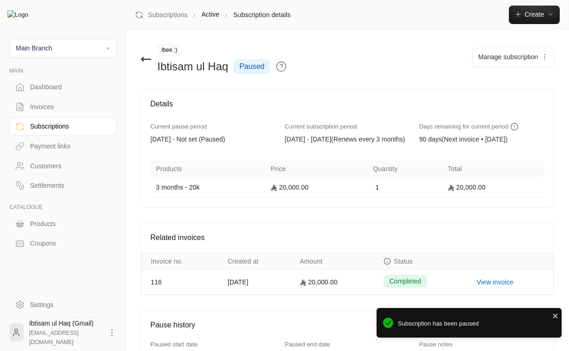
click at [517, 57] on span "Manage subscription" at bounding box center [508, 56] width 60 height 7
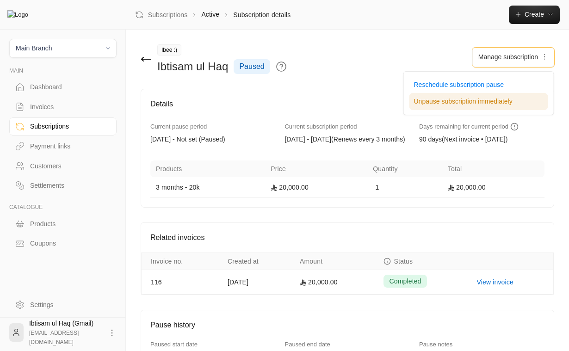
click at [485, 104] on span "Unpause subscription immediately" at bounding box center [463, 101] width 99 height 7
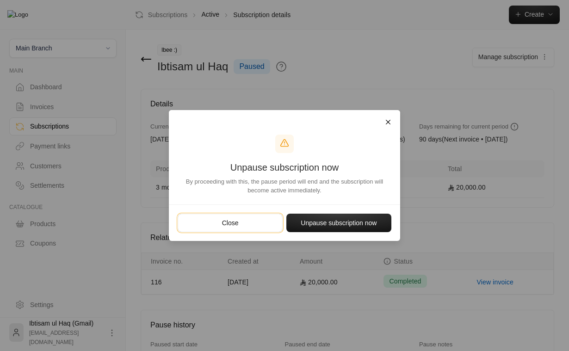
drag, startPoint x: 258, startPoint y: 215, endPoint x: 293, endPoint y: 173, distance: 55.5
click at [293, 173] on div "Unpause subscription now By proceeding with this, the pause period will end and…" at bounding box center [284, 175] width 231 height 131
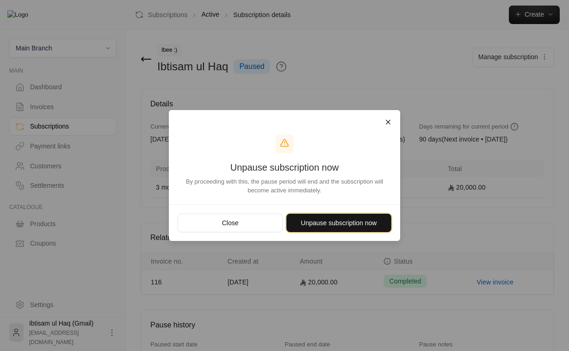
drag, startPoint x: 324, startPoint y: 226, endPoint x: 339, endPoint y: 198, distance: 32.5
click at [339, 198] on div "Unpause subscription now By proceeding with this, the pause period will end and…" at bounding box center [284, 175] width 231 height 131
click at [363, 219] on button "Unpause subscription now" at bounding box center [338, 223] width 105 height 19
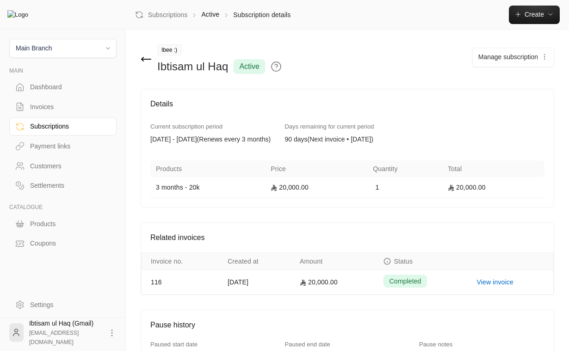
click at [274, 66] on icon at bounding box center [276, 66] width 11 height 11
click at [274, 65] on icon at bounding box center [276, 66] width 11 height 11
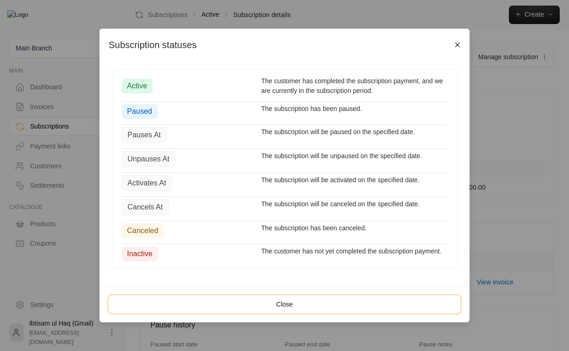
drag, startPoint x: 288, startPoint y: 301, endPoint x: 288, endPoint y: 259, distance: 42.1
click at [288, 258] on div "Subscription statuses active The customer has completed the subscription paymen…" at bounding box center [284, 176] width 370 height 294
click at [288, 304] on button "Close" at bounding box center [284, 304] width 353 height 19
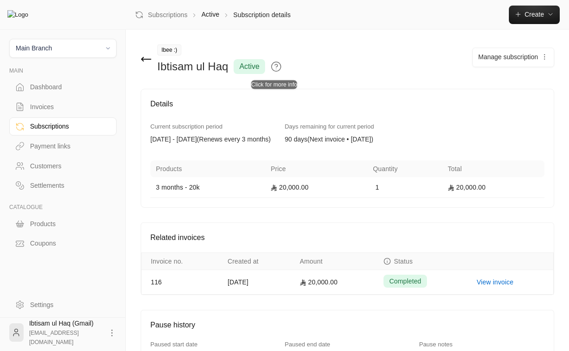
click at [274, 65] on icon at bounding box center [276, 66] width 11 height 11
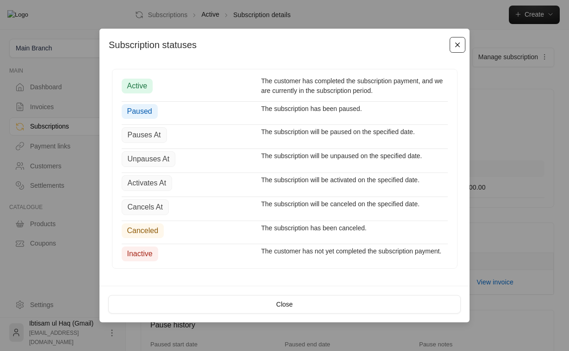
click at [455, 43] on button "Close" at bounding box center [458, 45] width 16 height 16
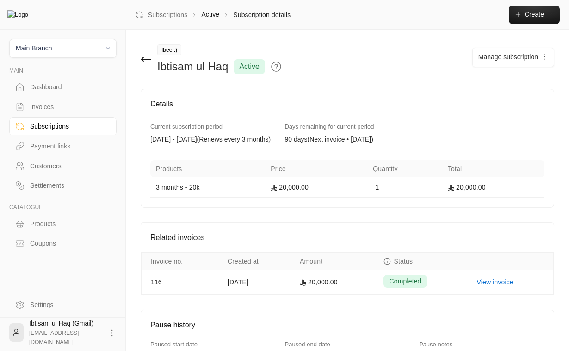
drag, startPoint x: 492, startPoint y: 55, endPoint x: 426, endPoint y: 75, distance: 69.1
click at [427, 75] on div "Ibee :) Ibtisam ul Haq active Manage subscription Edit subscription Pause subsc…" at bounding box center [347, 66] width 423 height 44
drag, startPoint x: 73, startPoint y: 49, endPoint x: 99, endPoint y: 90, distance: 48.7
click at [97, 90] on div "Main Branch MAIN Dashboard Invoices Subscriptions Payment links Customers Settl…" at bounding box center [63, 141] width 126 height 223
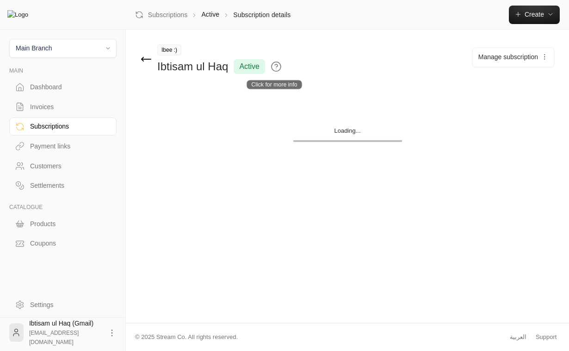
click at [278, 65] on icon at bounding box center [276, 66] width 11 height 11
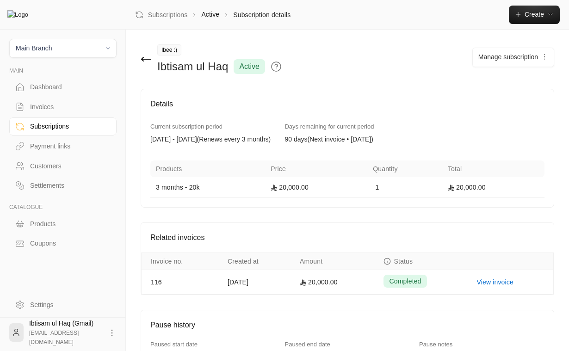
click at [47, 228] on div "Products" at bounding box center [67, 223] width 75 height 9
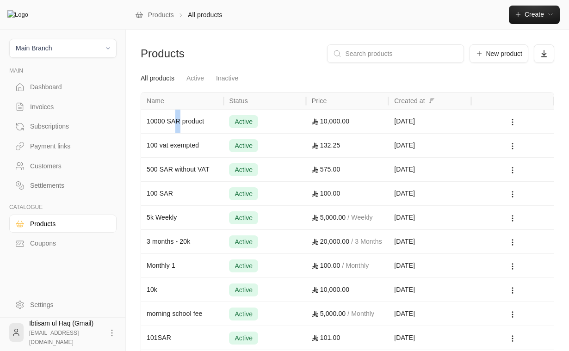
click at [178, 124] on div "10000 SAR product" at bounding box center [182, 122] width 71 height 24
click at [41, 131] on div "Subscriptions" at bounding box center [67, 126] width 75 height 9
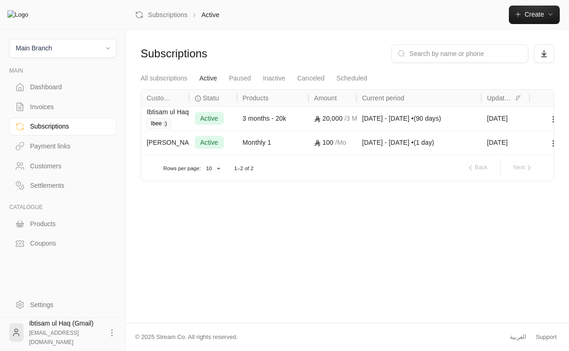
drag, startPoint x: 286, startPoint y: 98, endPoint x: 310, endPoint y: 98, distance: 23.6
click at [310, 98] on div at bounding box center [308, 98] width 5 height 17
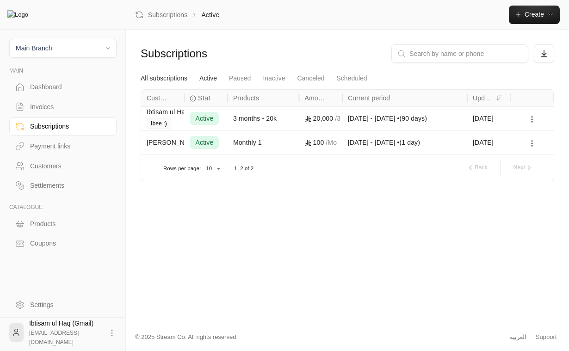
click at [165, 82] on link "All subscriptions" at bounding box center [164, 78] width 47 height 17
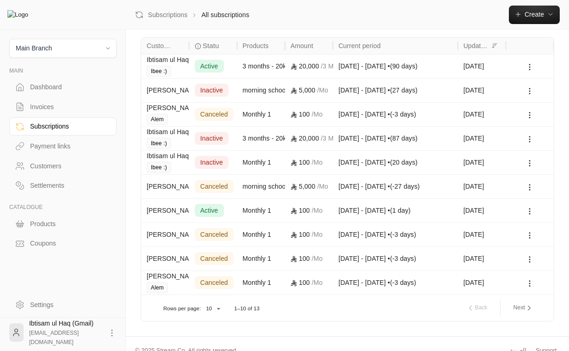
scroll to position [66, 0]
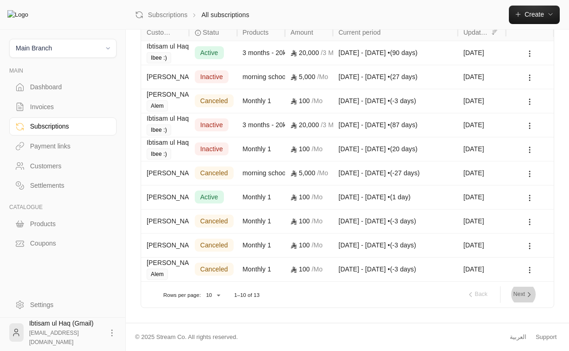
click at [523, 296] on button "Next" at bounding box center [523, 295] width 27 height 16
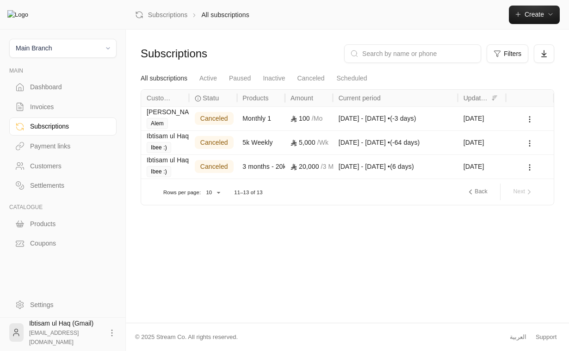
click at [49, 107] on div "Invoices" at bounding box center [67, 106] width 75 height 9
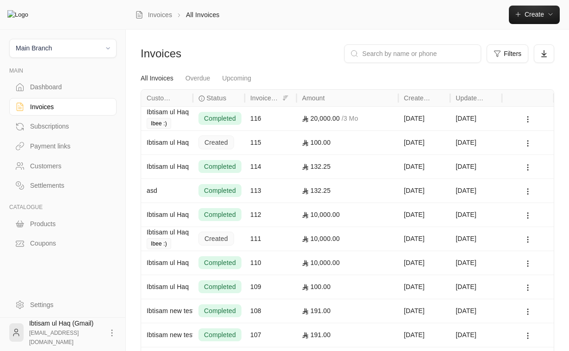
scroll to position [66, 0]
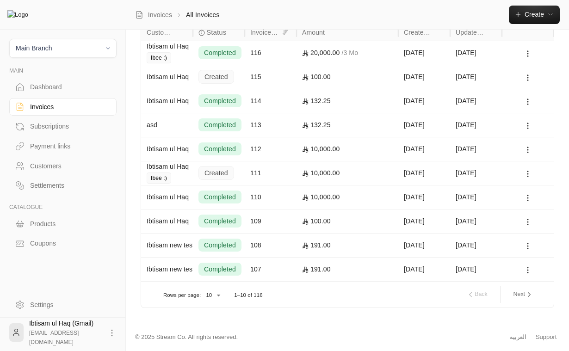
click at [49, 131] on div "Subscriptions" at bounding box center [67, 126] width 75 height 9
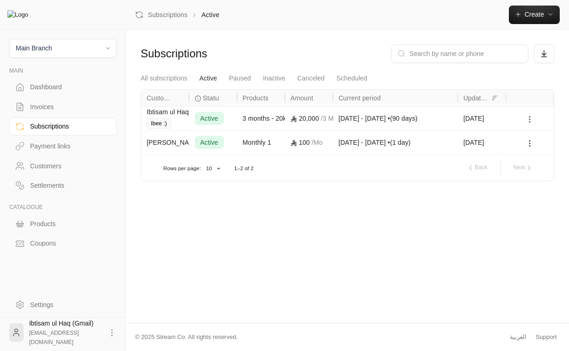
click at [528, 117] on icon at bounding box center [530, 119] width 8 height 8
click at [538, 146] on link "View" at bounding box center [542, 144] width 28 height 17
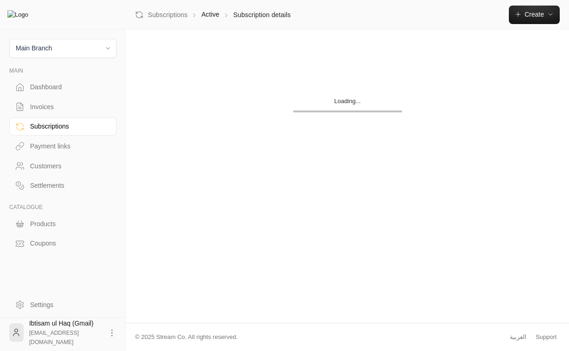
click at [538, 146] on div "Loading..." at bounding box center [348, 104] width 414 height 91
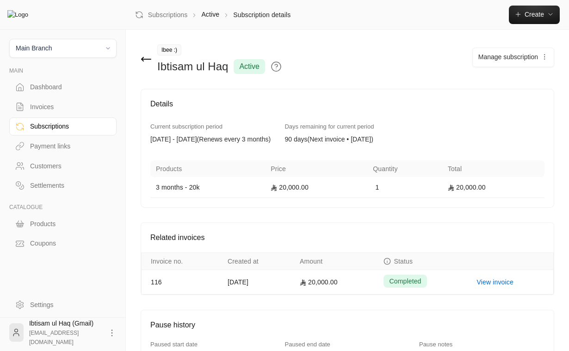
click at [528, 56] on span "Manage subscription" at bounding box center [508, 56] width 60 height 7
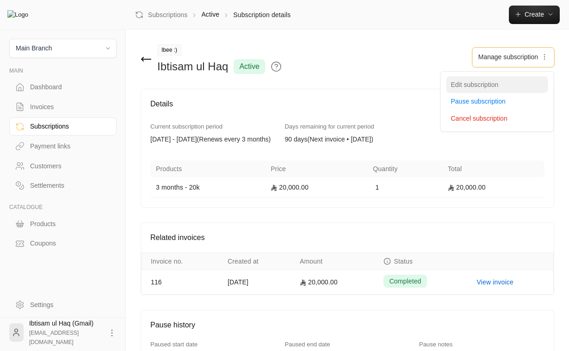
click at [485, 89] on div "Edit subscription" at bounding box center [497, 85] width 93 height 10
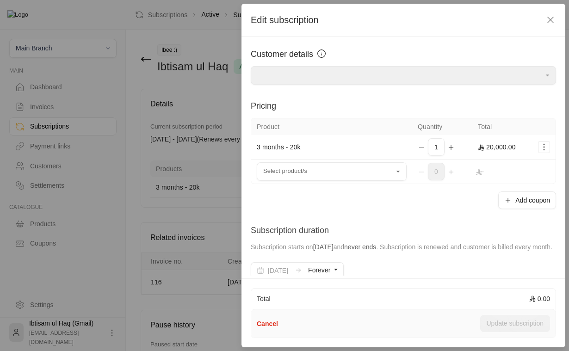
type input "**********"
click at [350, 179] on input "Select customer" at bounding box center [332, 172] width 150 height 16
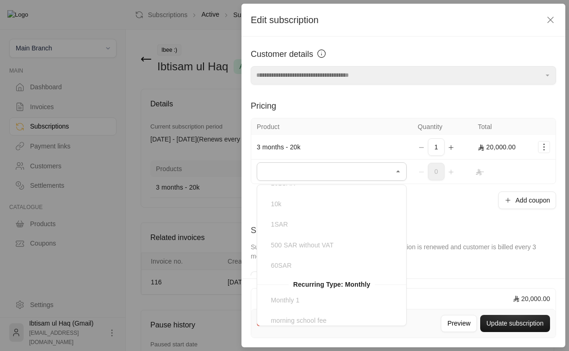
scroll to position [209, 0]
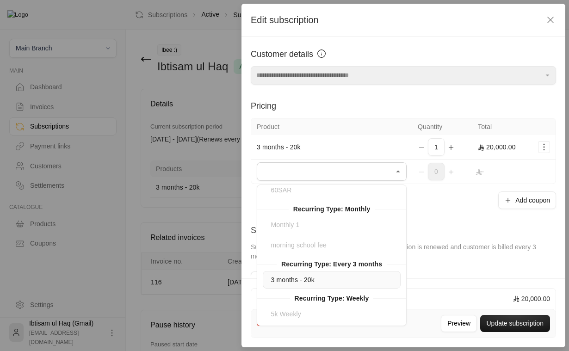
click at [316, 276] on div "3 months - 20k" at bounding box center [332, 280] width 128 height 10
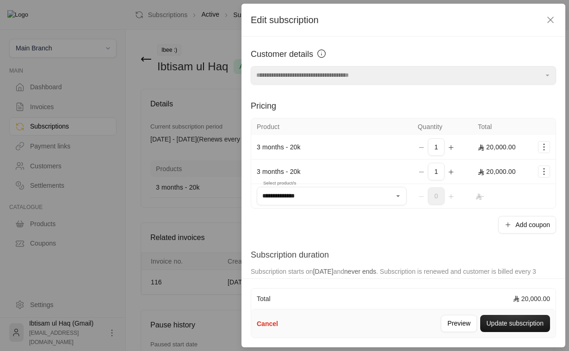
type input "**********"
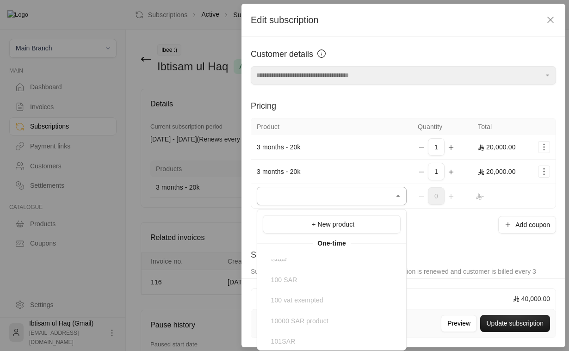
click at [340, 198] on input "Select customer" at bounding box center [332, 196] width 150 height 16
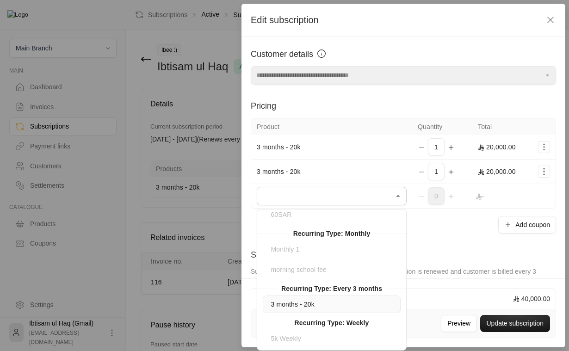
click at [310, 302] on span "3 months - 20k" at bounding box center [292, 304] width 43 height 7
type input "**********"
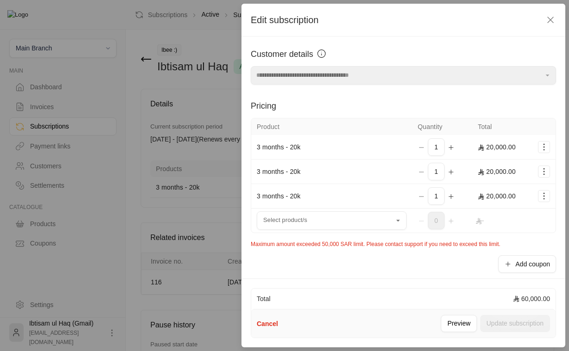
click at [531, 274] on div "**********" at bounding box center [404, 156] width 324 height 239
click at [531, 268] on button "Add coupon" at bounding box center [527, 264] width 58 height 18
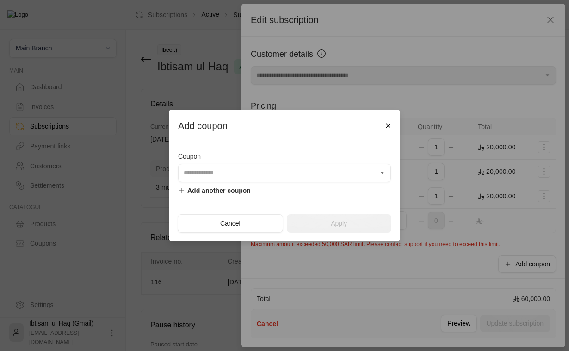
click at [316, 157] on div "Coupon" at bounding box center [284, 156] width 213 height 9
click at [315, 172] on input "Select customer" at bounding box center [284, 173] width 213 height 16
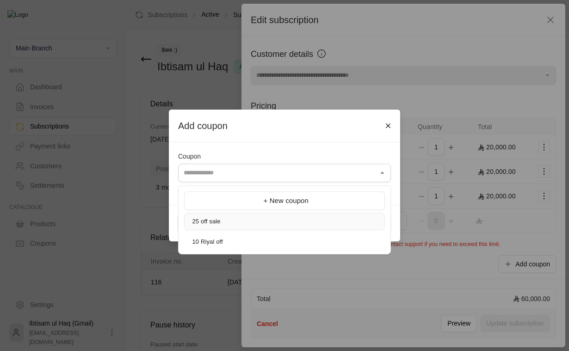
click at [287, 225] on div "25 off sale" at bounding box center [284, 221] width 191 height 9
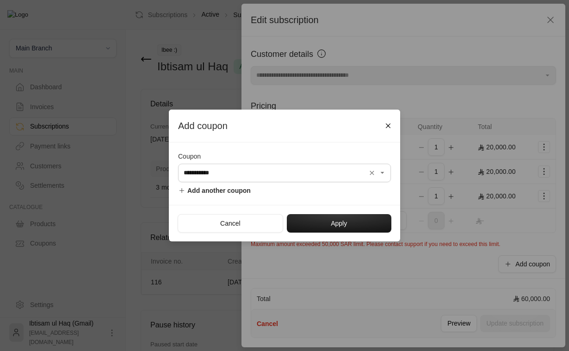
type input "**********"
click at [316, 225] on button "Apply" at bounding box center [339, 223] width 105 height 19
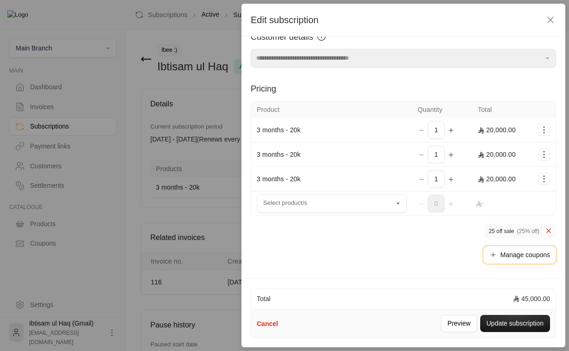
scroll to position [18, 0]
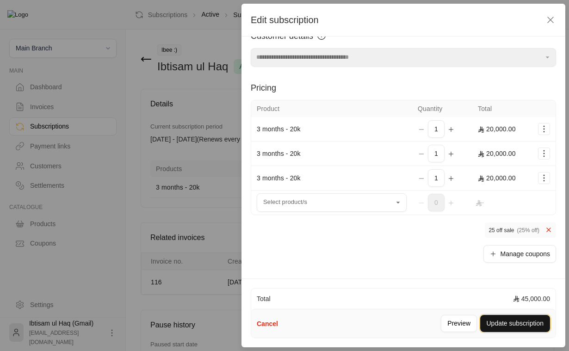
click at [508, 323] on button "Update subscription" at bounding box center [515, 323] width 70 height 17
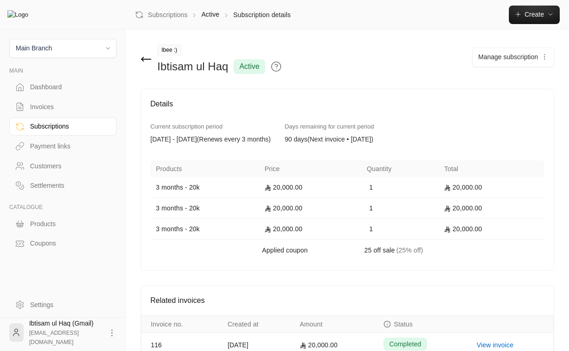
click at [49, 130] on div "Subscriptions" at bounding box center [67, 126] width 75 height 9
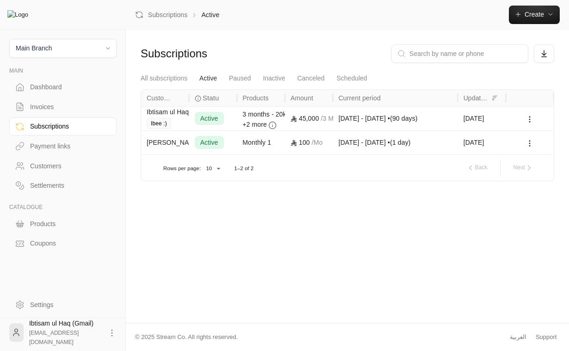
click at [54, 101] on link "Invoices" at bounding box center [62, 107] width 107 height 18
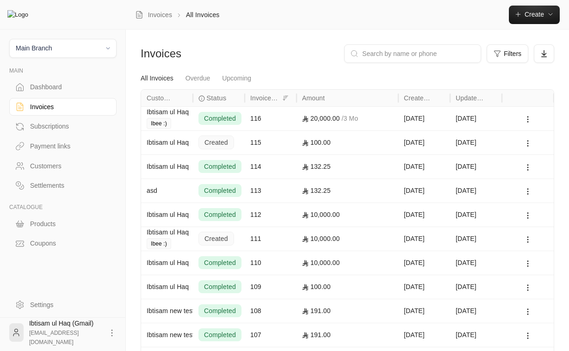
click at [324, 108] on div "20,000.00 / 3 Mo" at bounding box center [347, 119] width 91 height 24
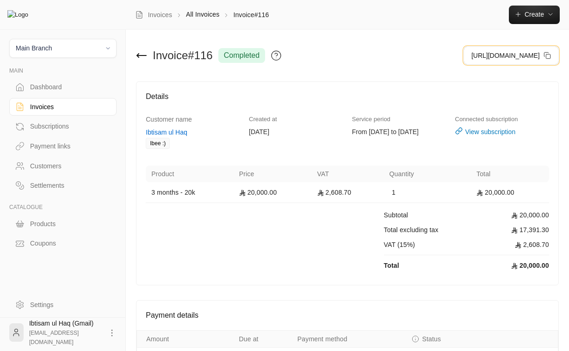
drag, startPoint x: 474, startPoint y: 54, endPoint x: 335, endPoint y: 64, distance: 139.7
click at [335, 64] on div "Invoice # 116 completed https://streampay.sa/ss/qPCV0" at bounding box center [348, 55] width 432 height 22
click at [335, 64] on div "Invoice # 116 completed" at bounding box center [240, 55] width 216 height 22
drag, startPoint x: 508, startPoint y: 53, endPoint x: 507, endPoint y: 78, distance: 24.5
click at [507, 78] on div "Invoice # 116 completed https://streampay.sa/ss/qPCV0 Details Customer name Ibt…" at bounding box center [348, 210] width 414 height 332
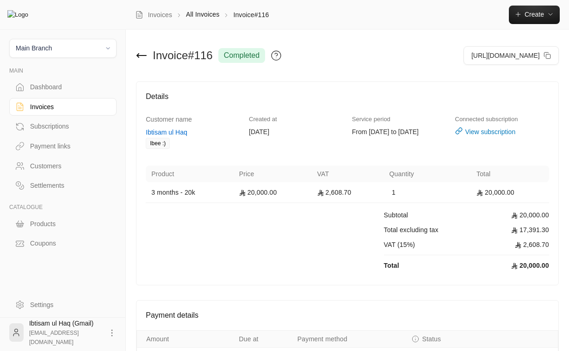
drag, startPoint x: 504, startPoint y: 59, endPoint x: 502, endPoint y: 87, distance: 27.9
click at [502, 87] on div "Invoice # 116 completed https://streampay.sa/ss/qPCV0 Details Customer name Ibt…" at bounding box center [348, 210] width 414 height 332
drag, startPoint x: 510, startPoint y: 55, endPoint x: 506, endPoint y: 85, distance: 30.4
click at [506, 86] on div "Invoice # 116 completed https://streampay.sa/ss/qPCV0 Details Customer name Ibt…" at bounding box center [348, 210] width 414 height 332
click at [506, 74] on div "Invoice # 116 completed https://streampay.sa/ss/qPCV0" at bounding box center [347, 59] width 423 height 30
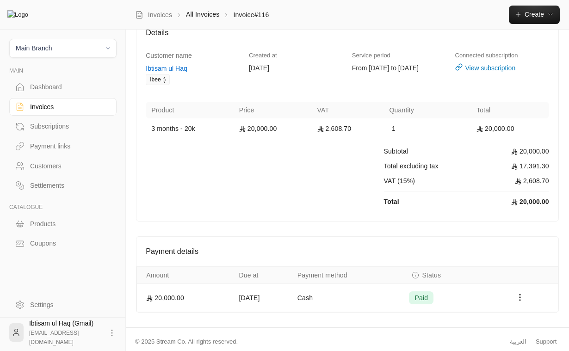
scroll to position [68, 0]
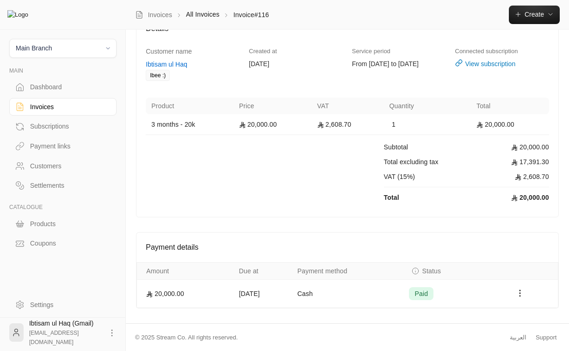
click at [523, 294] on icon "Payments" at bounding box center [519, 293] width 9 height 9
click at [41, 112] on div at bounding box center [284, 175] width 569 height 351
click at [56, 104] on div "Invoices" at bounding box center [67, 106] width 75 height 9
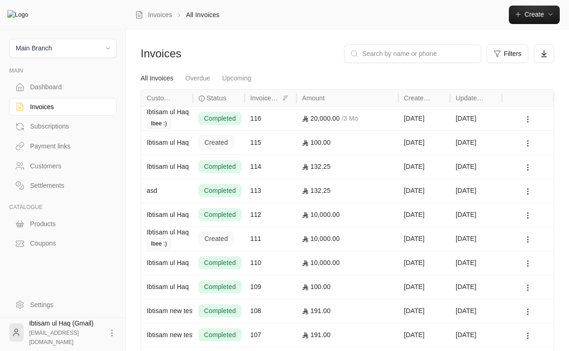
click at [270, 141] on div "115" at bounding box center [270, 143] width 41 height 24
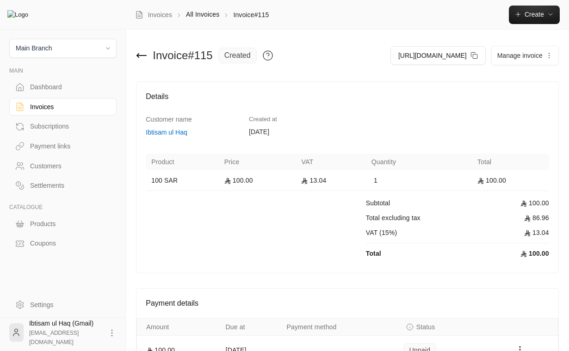
scroll to position [57, 0]
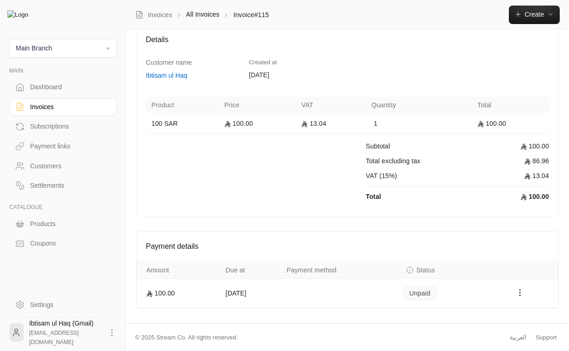
click at [521, 290] on circle "Payments" at bounding box center [520, 290] width 1 height 1
click at [533, 317] on li "Mark as paid" at bounding box center [536, 317] width 44 height 17
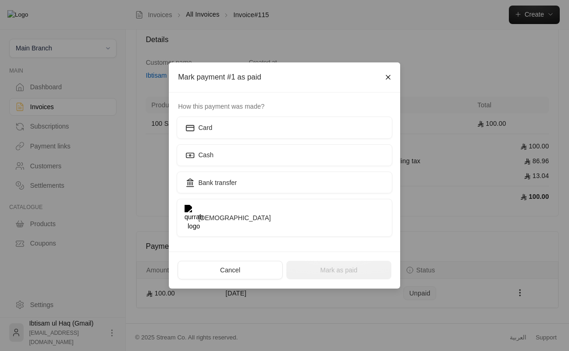
drag, startPoint x: 327, startPoint y: 133, endPoint x: 345, endPoint y: 100, distance: 37.7
click at [345, 100] on div "Mark payment #1 as paid How this payment was made? Card Cash Bank transfer Qurr…" at bounding box center [284, 175] width 231 height 226
click at [342, 138] on label "Card" at bounding box center [285, 128] width 216 height 22
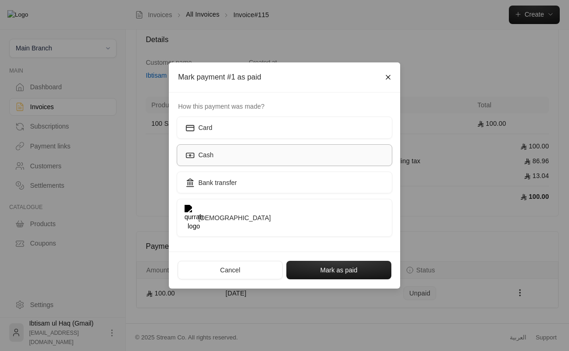
click at [340, 166] on label "Cash" at bounding box center [285, 155] width 216 height 22
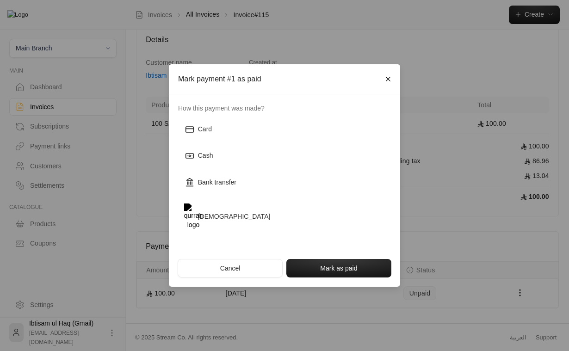
drag, startPoint x: 327, startPoint y: 132, endPoint x: 326, endPoint y: 168, distance: 35.6
click at [326, 168] on div "How this payment was made? Card Cash Bank transfer Qurrah" at bounding box center [285, 172] width 222 height 137
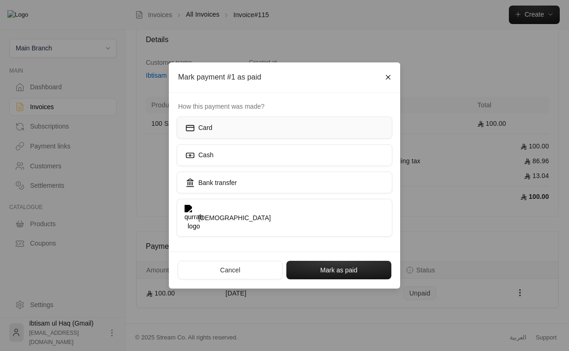
click at [345, 132] on label "Card" at bounding box center [285, 128] width 216 height 22
click at [316, 166] on label "Cash" at bounding box center [285, 155] width 216 height 22
click at [327, 138] on label "Card" at bounding box center [285, 128] width 216 height 22
click at [341, 109] on div "How this payment was made? Card Cash Bank transfer Qurrah" at bounding box center [284, 172] width 231 height 159
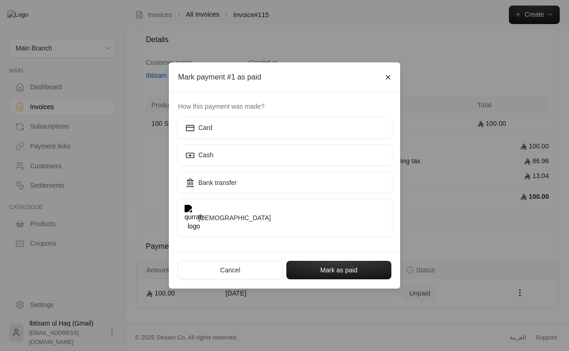
drag, startPoint x: 238, startPoint y: 263, endPoint x: 260, endPoint y: 237, distance: 34.2
click at [260, 237] on div "How this payment was made? Card Cash Bank transfer Qurrah Cancel Mark as paid" at bounding box center [284, 191] width 231 height 196
drag, startPoint x: 246, startPoint y: 257, endPoint x: 262, endPoint y: 231, distance: 30.2
click at [262, 231] on div "How this payment was made? Card Cash Bank transfer Qurrah Cancel Mark as paid" at bounding box center [284, 191] width 231 height 196
drag, startPoint x: 317, startPoint y: 259, endPoint x: 330, endPoint y: 241, distance: 22.5
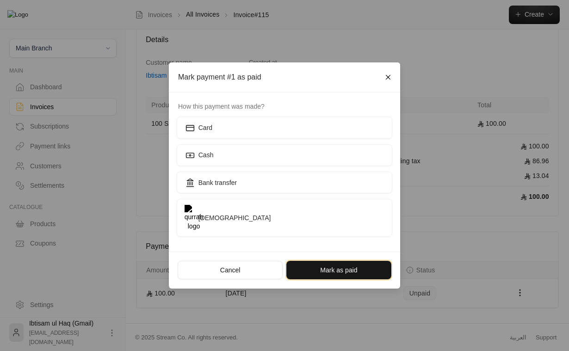
click at [330, 241] on div "How this payment was made? Card Cash Bank transfer Qurrah Cancel Mark as paid" at bounding box center [284, 191] width 231 height 196
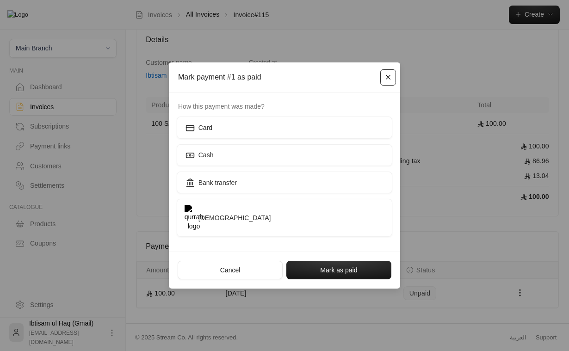
click at [390, 83] on button "Close" at bounding box center [388, 77] width 16 height 16
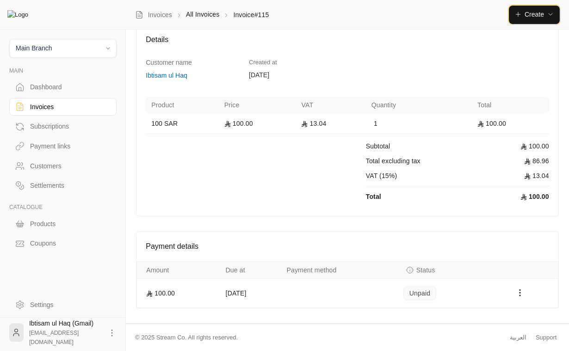
click at [536, 11] on span "Create" at bounding box center [534, 14] width 19 height 7
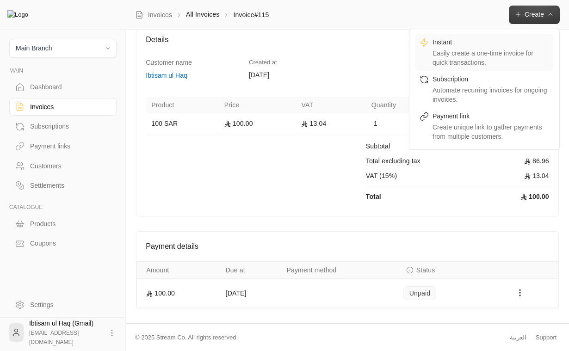
click at [499, 53] on div "Easily create a one-time invoice for quick transactions." at bounding box center [491, 58] width 117 height 19
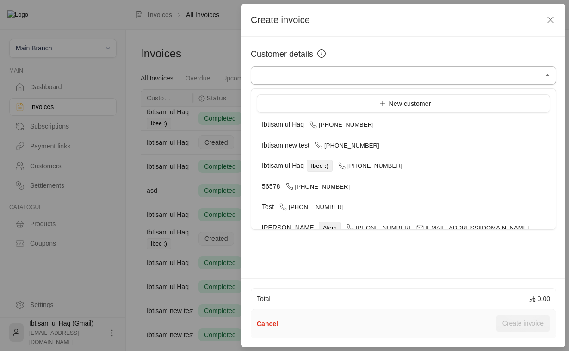
click at [449, 75] on input "Select customer" at bounding box center [403, 76] width 305 height 16
click at [412, 169] on div "[PERSON_NAME] ul Haq Ibee :) [PHONE_NUMBER]" at bounding box center [403, 166] width 283 height 10
type input "**********"
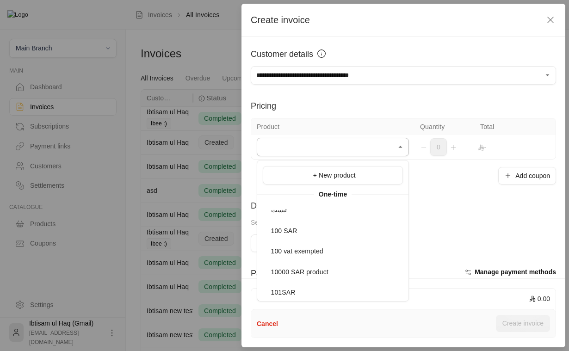
click at [393, 149] on input "Select customer" at bounding box center [333, 147] width 152 height 16
click at [369, 263] on li "10000 SAR product" at bounding box center [333, 272] width 140 height 18
type input "**********"
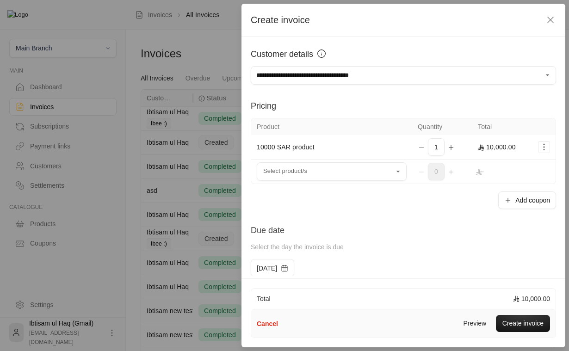
drag, startPoint x: 479, startPoint y: 321, endPoint x: 410, endPoint y: 314, distance: 69.2
click at [410, 314] on div "Cancel Preview Create invoice" at bounding box center [403, 324] width 304 height 28
click at [413, 331] on div "Cancel Preview Create invoice" at bounding box center [403, 323] width 304 height 29
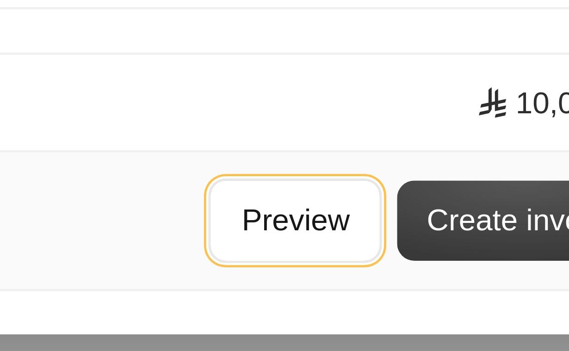
drag, startPoint x: 488, startPoint y: 329, endPoint x: 508, endPoint y: 325, distance: 20.2
click at [508, 325] on div "Preview Create invoice" at bounding box center [501, 323] width 97 height 18
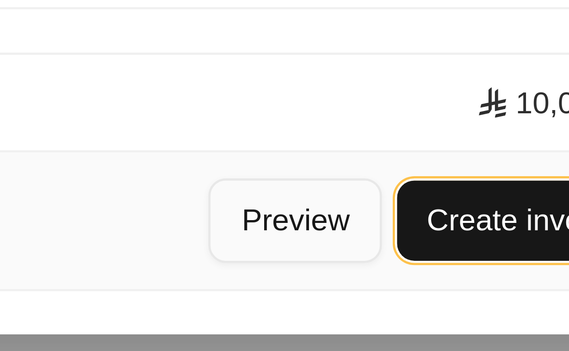
drag, startPoint x: 508, startPoint y: 325, endPoint x: 481, endPoint y: 321, distance: 27.2
click at [482, 321] on div "Preview Create invoice" at bounding box center [501, 323] width 97 height 18
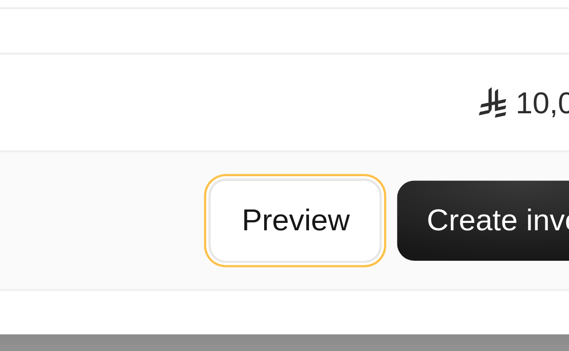
drag, startPoint x: 481, startPoint y: 321, endPoint x: 494, endPoint y: 320, distance: 13.0
click at [494, 320] on div "Preview Create invoice" at bounding box center [501, 323] width 97 height 18
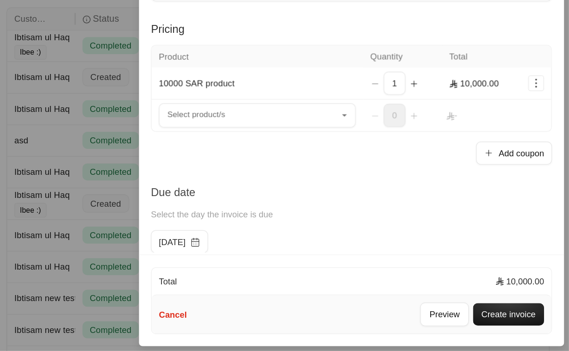
click at [362, 316] on div "Cancel Preview Create invoice" at bounding box center [403, 323] width 304 height 29
drag, startPoint x: 477, startPoint y: 319, endPoint x: 404, endPoint y: 316, distance: 73.2
click at [404, 316] on div "Cancel Preview Create invoice" at bounding box center [403, 323] width 304 height 29
drag, startPoint x: 517, startPoint y: 207, endPoint x: 440, endPoint y: 215, distance: 76.7
click at [440, 215] on div "**********" at bounding box center [404, 156] width 324 height 239
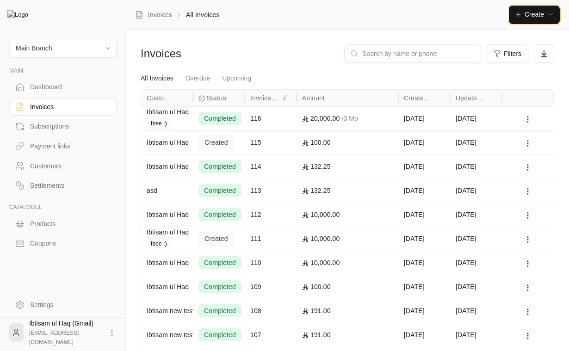
click at [529, 16] on span "Create" at bounding box center [534, 14] width 19 height 7
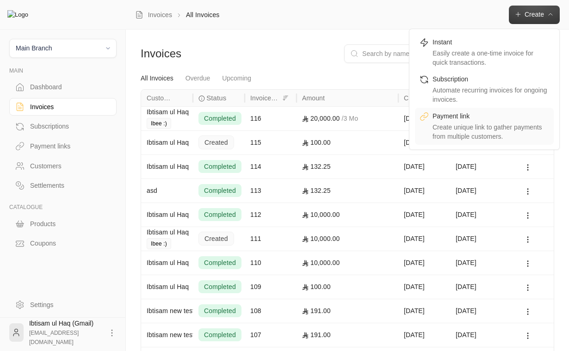
click at [468, 125] on div "Create unique link to gather payments from multiple customers." at bounding box center [491, 132] width 117 height 19
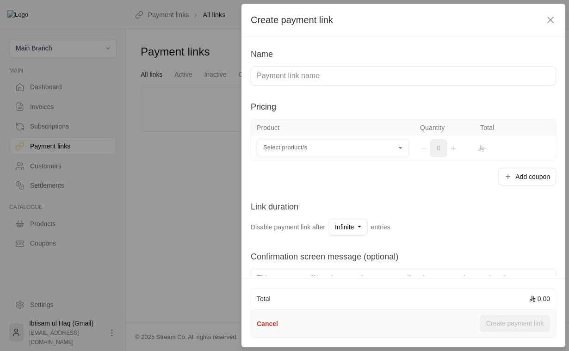
click at [357, 228] on button "Infinite" at bounding box center [348, 227] width 38 height 17
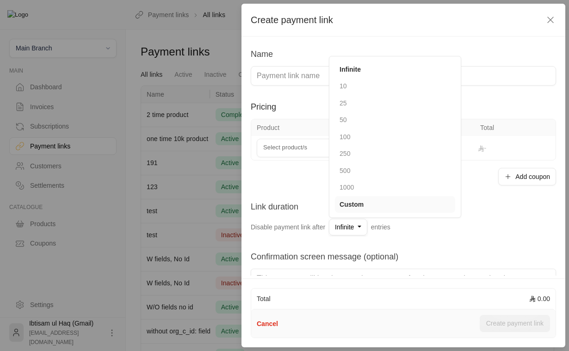
click at [360, 212] on link "Custom" at bounding box center [395, 204] width 120 height 17
click at [359, 232] on button "Infinite" at bounding box center [348, 227] width 38 height 17
click at [355, 204] on span "Custom" at bounding box center [352, 204] width 24 height 7
drag, startPoint x: 400, startPoint y: 197, endPoint x: 425, endPoint y: 254, distance: 62.4
click at [423, 252] on div "Name Pricing Product Quantity Total Select product/s Select product/s 0 - Add c…" at bounding box center [404, 156] width 324 height 239
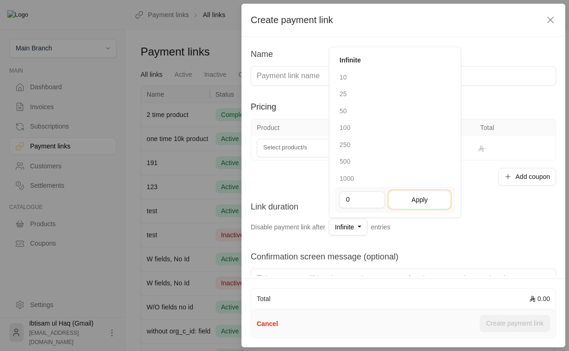
drag, startPoint x: 430, startPoint y: 202, endPoint x: 463, endPoint y: 245, distance: 54.1
click at [462, 245] on div "Name Pricing Product Quantity Total Select product/s Select product/s 0 - Add c…" at bounding box center [404, 156] width 324 height 239
click at [487, 223] on div "Link duration Disable payment link after Infinite Infinite 10 25 50 100 250 500…" at bounding box center [403, 217] width 315 height 35
click at [554, 18] on icon "button" at bounding box center [550, 19] width 11 height 11
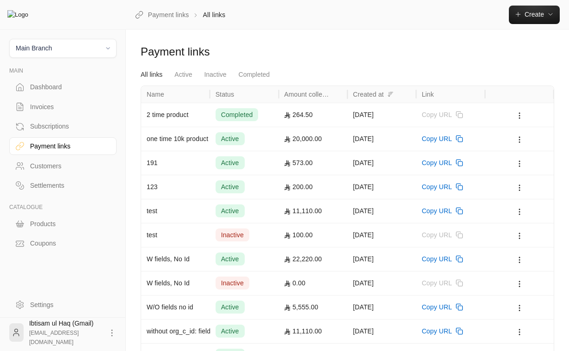
click at [45, 226] on div "Products" at bounding box center [67, 223] width 75 height 9
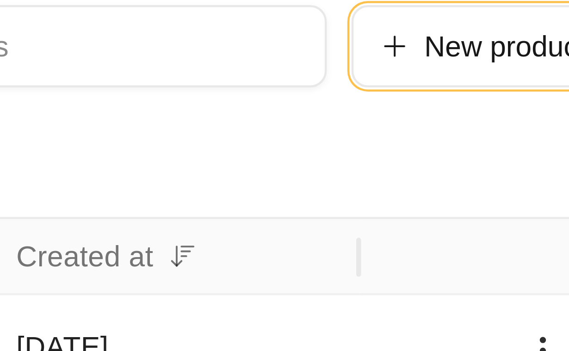
click at [504, 56] on span "New product" at bounding box center [504, 53] width 37 height 6
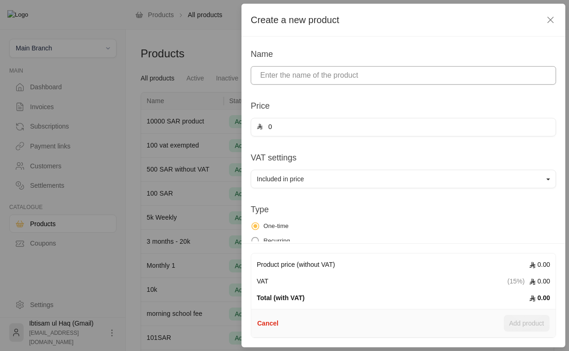
click at [316, 73] on input at bounding box center [403, 75] width 305 height 19
type input "asd"
click at [283, 132] on input "0" at bounding box center [406, 127] width 287 height 18
type input "0"
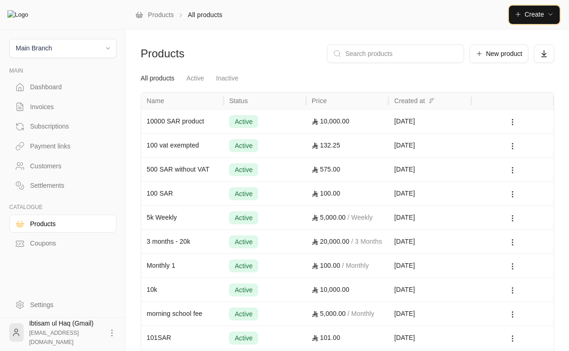
click at [556, 16] on button "Create" at bounding box center [534, 15] width 51 height 19
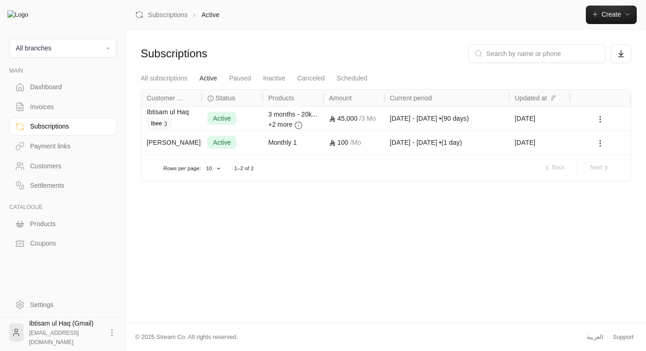
click at [267, 116] on div "3 months - 20k... +2 more" at bounding box center [293, 118] width 61 height 24
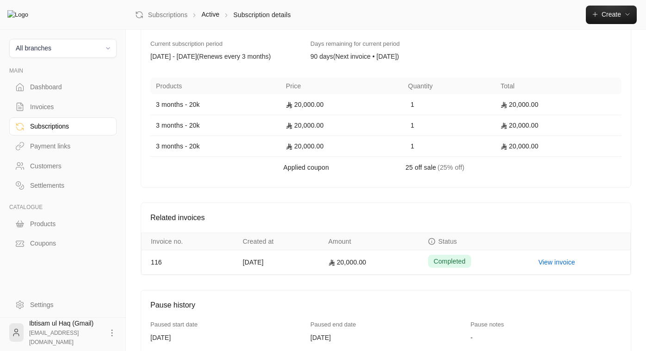
scroll to position [84, 0]
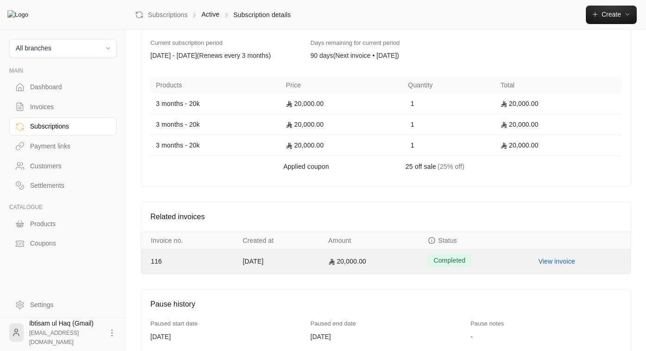
click at [509, 261] on link "View invoice" at bounding box center [556, 261] width 37 height 7
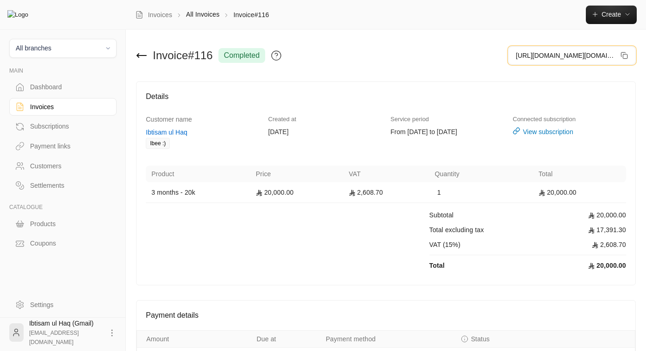
click at [509, 54] on span "https://streampay.sa/ss/qPCV0https://streampay.sa/ss/qPCV0" at bounding box center [566, 56] width 101 height 10
click at [45, 130] on div "Subscriptions" at bounding box center [67, 126] width 75 height 9
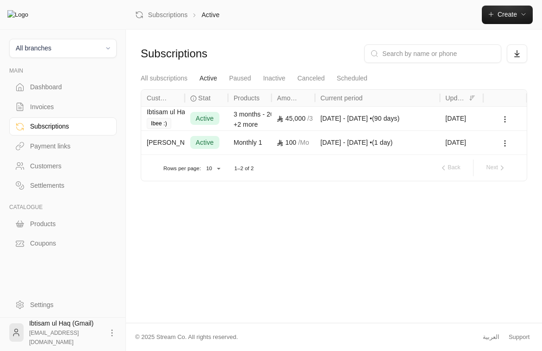
click at [195, 98] on icon at bounding box center [193, 98] width 6 height 6
click at [195, 99] on icon at bounding box center [193, 98] width 6 height 6
click at [263, 233] on div "Subscriptions All subscriptions Active Paused Inactive Canceled Scheduled Custo…" at bounding box center [334, 176] width 416 height 293
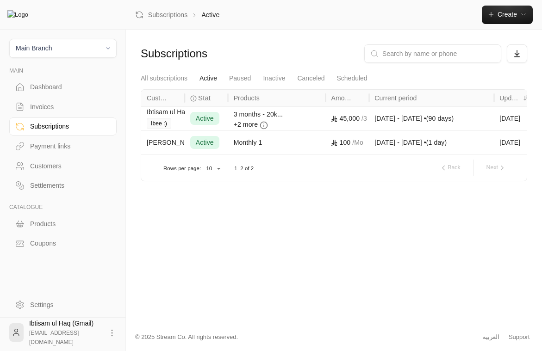
drag, startPoint x: 271, startPoint y: 101, endPoint x: 323, endPoint y: 99, distance: 52.8
click at [323, 99] on div at bounding box center [325, 98] width 5 height 17
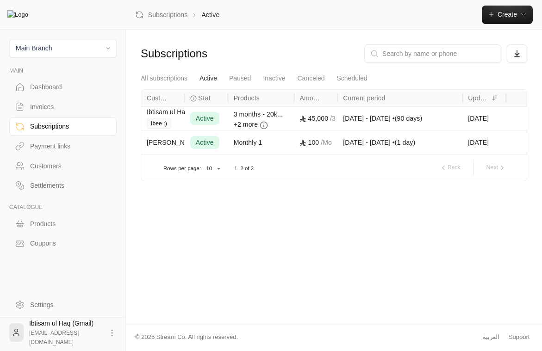
drag, startPoint x: 273, startPoint y: 99, endPoint x: 296, endPoint y: 99, distance: 23.6
click at [296, 99] on div at bounding box center [293, 98] width 5 height 17
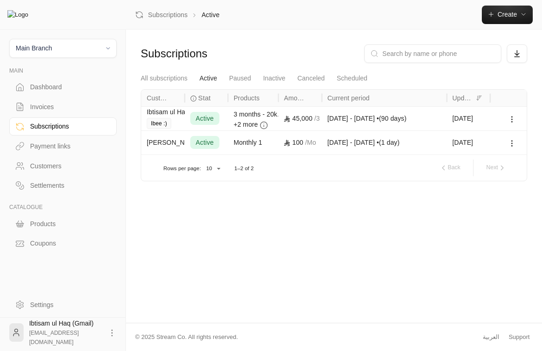
drag, startPoint x: 273, startPoint y: 96, endPoint x: 281, endPoint y: 96, distance: 8.8
click at [280, 96] on div at bounding box center [278, 98] width 5 height 17
click at [274, 97] on div at bounding box center [271, 98] width 5 height 17
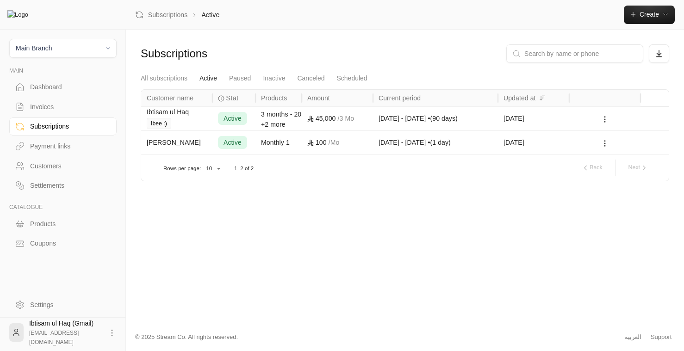
drag, startPoint x: 283, startPoint y: 99, endPoint x: 254, endPoint y: 99, distance: 29.6
click at [254, 99] on div at bounding box center [255, 98] width 5 height 17
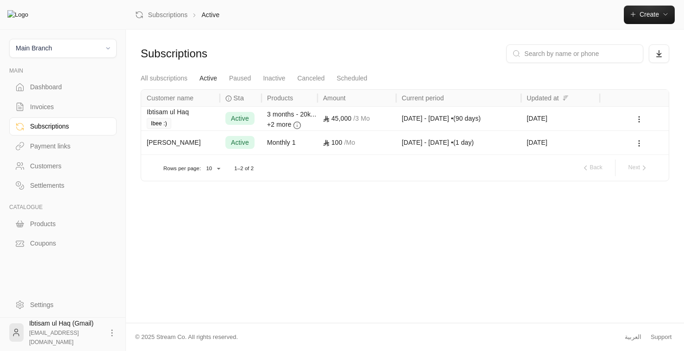
drag, startPoint x: 307, startPoint y: 98, endPoint x: 344, endPoint y: 98, distance: 36.6
click at [320, 98] on div at bounding box center [317, 98] width 5 height 17
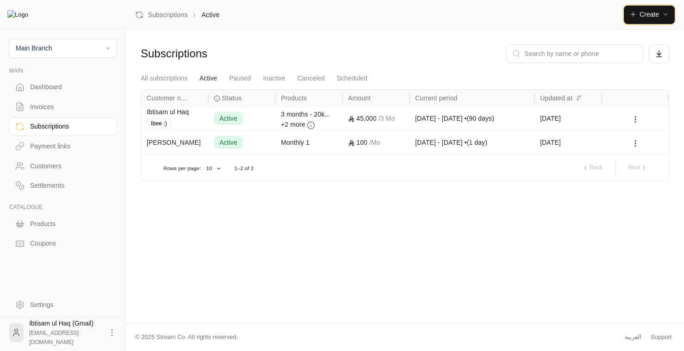
click at [541, 15] on span "Create" at bounding box center [648, 14] width 19 height 7
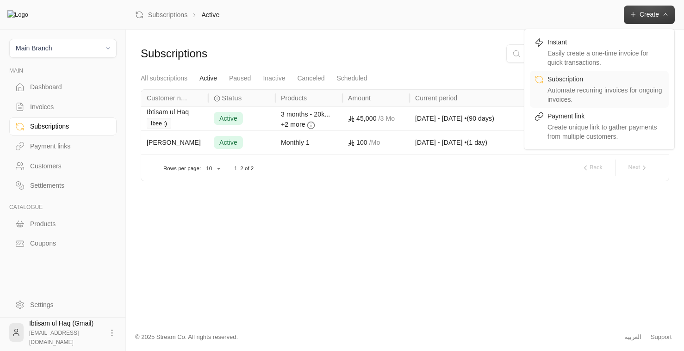
click at [541, 86] on div "Automate recurring invoices for ongoing invoices." at bounding box center [605, 95] width 117 height 19
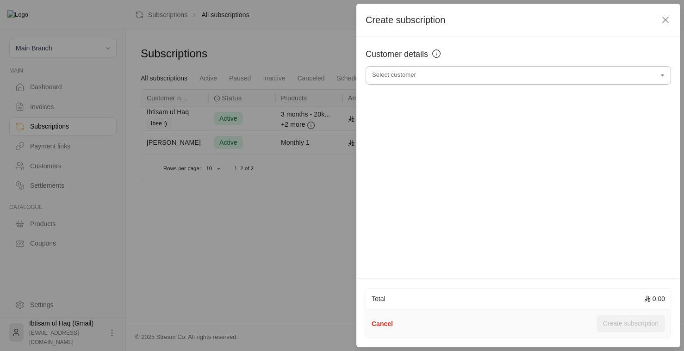
click at [541, 81] on input "Select customer" at bounding box center [518, 76] width 305 height 16
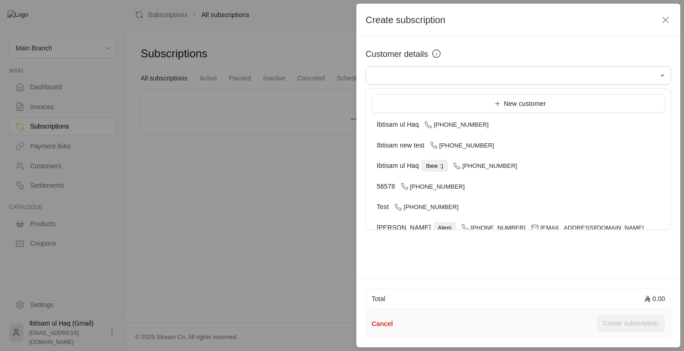
scroll to position [4, 0]
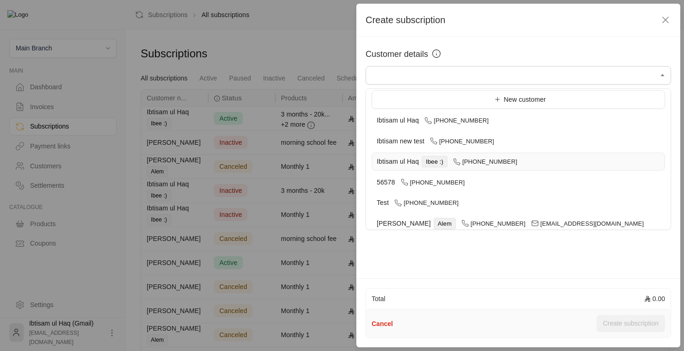
click at [534, 159] on div "[PERSON_NAME] ul Haq Ibee :) [PHONE_NUMBER]" at bounding box center [518, 162] width 283 height 10
type input "**********"
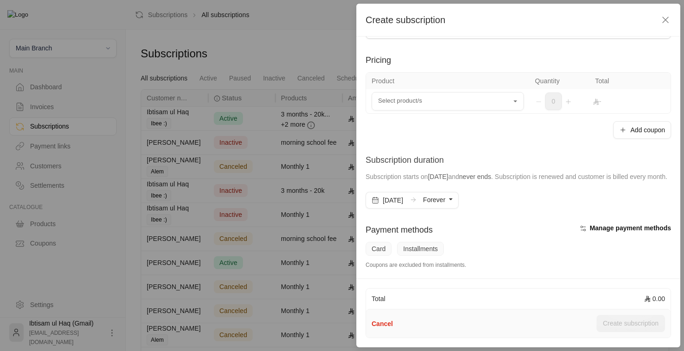
scroll to position [44, 0]
click at [439, 107] on input "Select customer" at bounding box center [448, 103] width 152 height 16
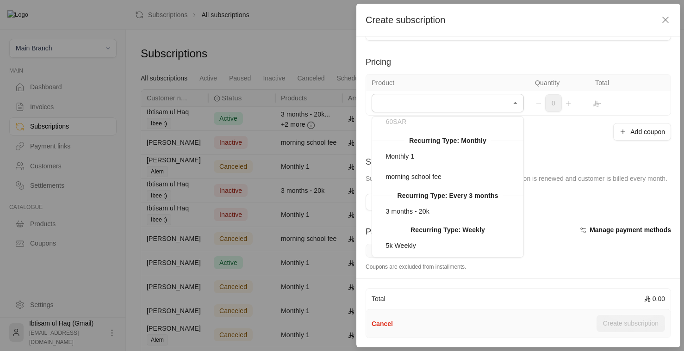
scroll to position [191, 0]
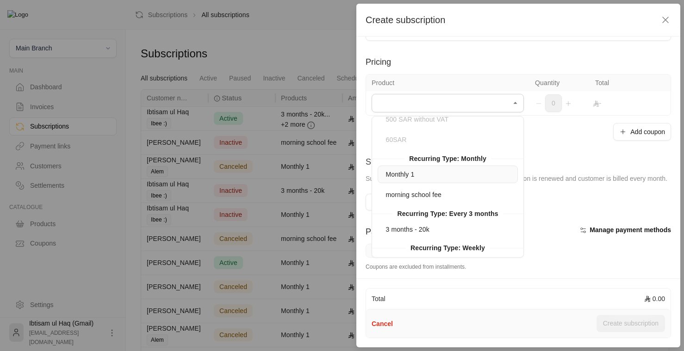
click at [448, 174] on div "Monthly 1" at bounding box center [448, 175] width 130 height 10
type input "*********"
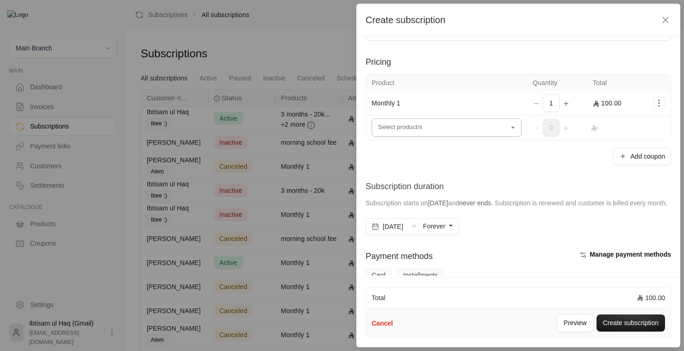
click at [471, 135] on input "Select customer" at bounding box center [447, 128] width 150 height 16
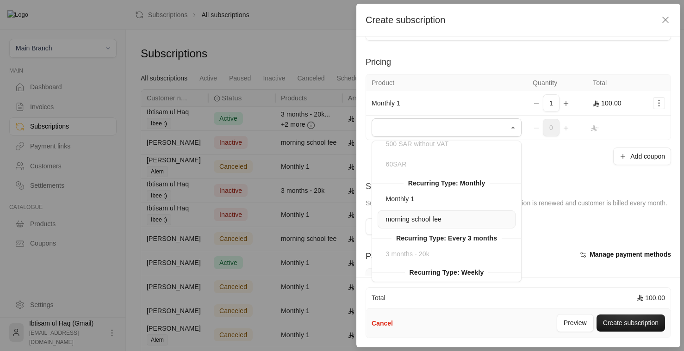
click at [428, 220] on span "morning school fee" at bounding box center [414, 219] width 56 height 7
type input "**********"
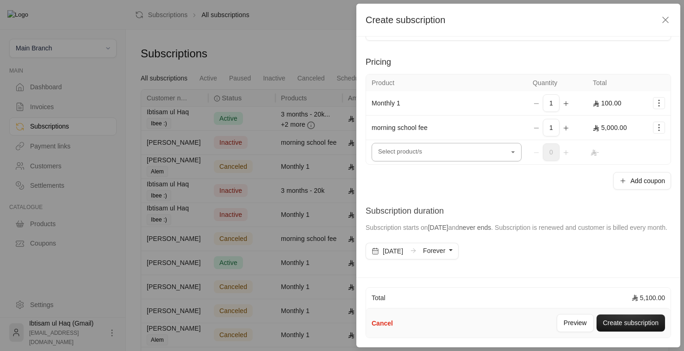
click at [433, 153] on input "Select customer" at bounding box center [447, 152] width 150 height 16
click at [453, 176] on li "+ New product" at bounding box center [447, 180] width 138 height 19
type input "**********"
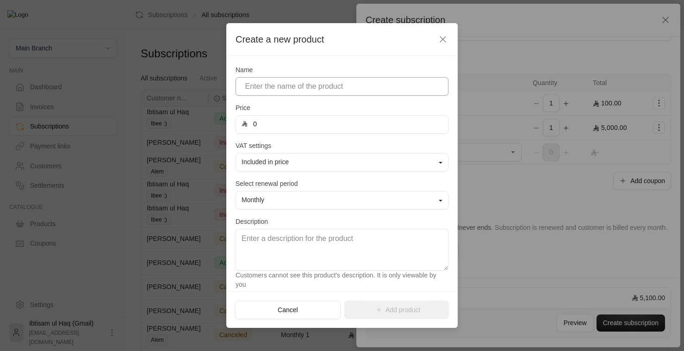
click at [347, 87] on input at bounding box center [342, 86] width 213 height 19
type input "school books"
click at [319, 128] on input "0" at bounding box center [345, 125] width 195 height 18
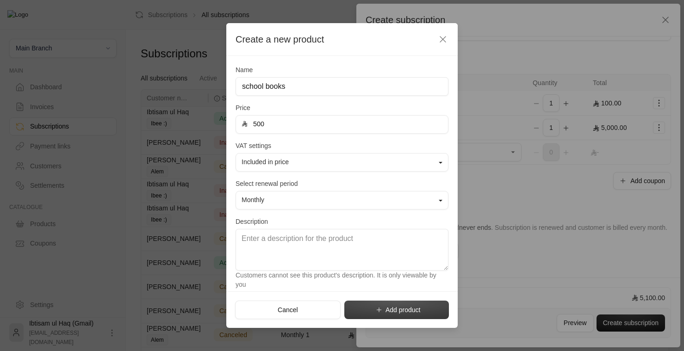
type input "500"
click at [388, 303] on button "Add product" at bounding box center [396, 310] width 105 height 19
type input "0"
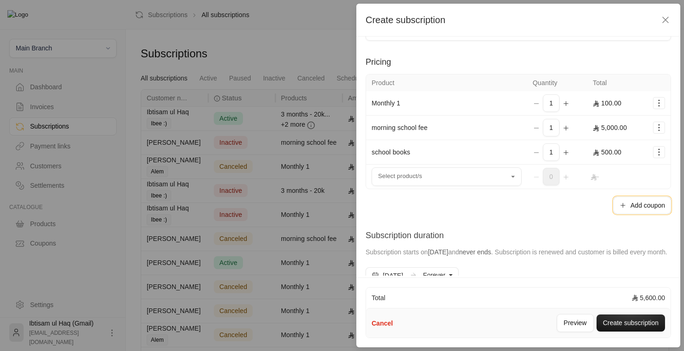
drag, startPoint x: 650, startPoint y: 201, endPoint x: 554, endPoint y: 223, distance: 97.9
click at [541, 223] on div "**********" at bounding box center [518, 156] width 324 height 239
click at [541, 323] on button "Create subscription" at bounding box center [630, 323] width 68 height 17
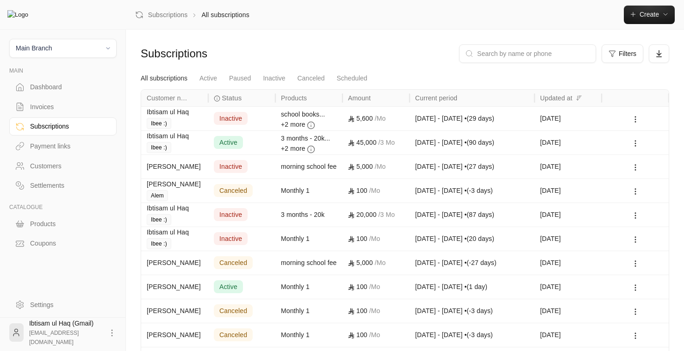
click at [313, 126] on icon at bounding box center [311, 125] width 8 height 8
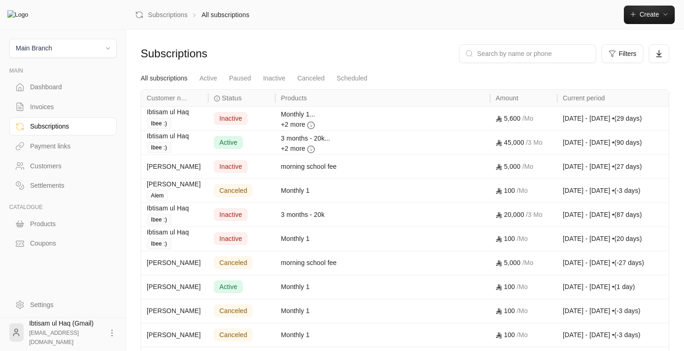
drag, startPoint x: 343, startPoint y: 97, endPoint x: 491, endPoint y: 97, distance: 147.6
click at [491, 97] on div at bounding box center [490, 98] width 5 height 17
